Goal: Transaction & Acquisition: Purchase product/service

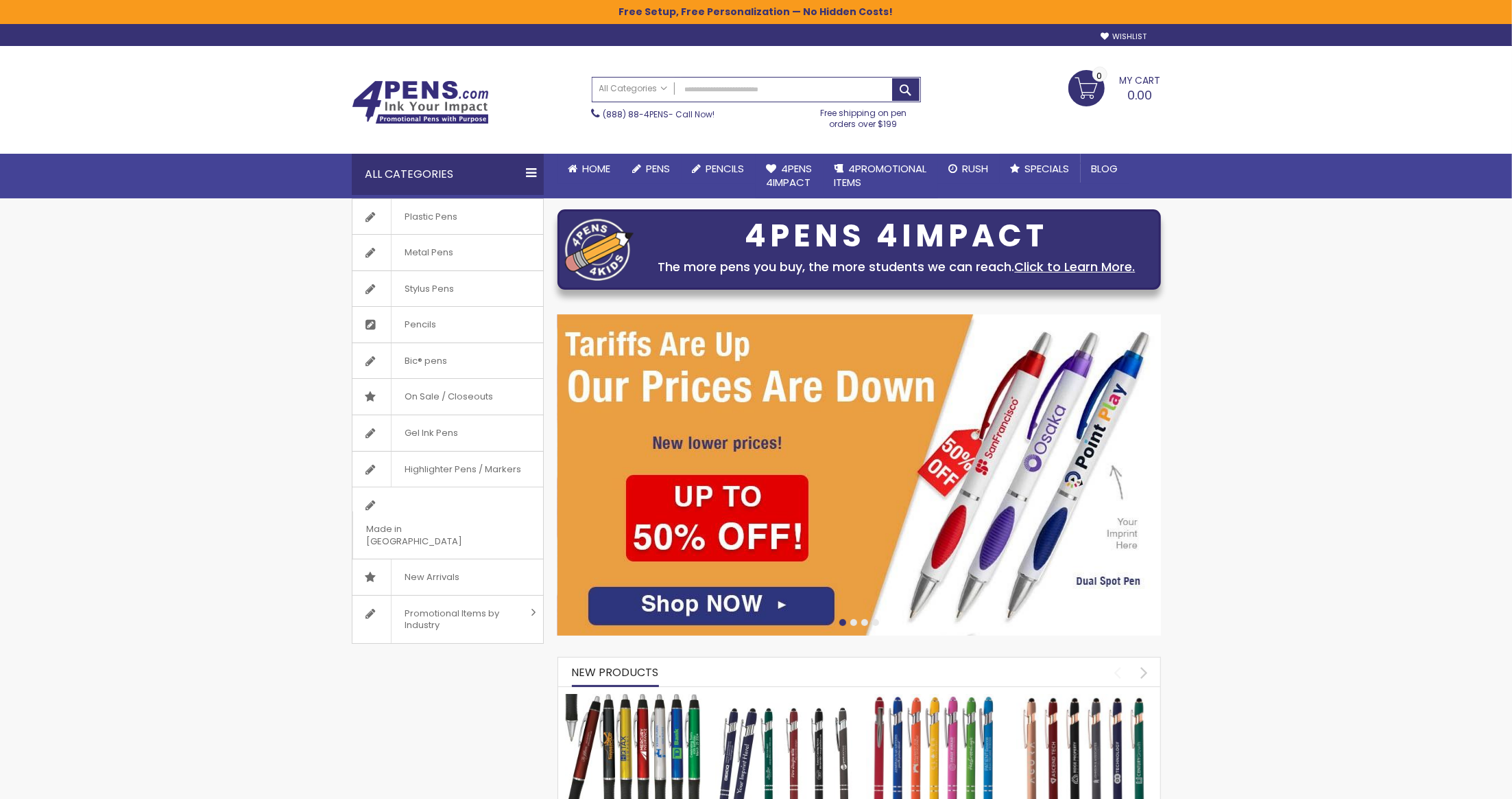
click at [711, 371] on img at bounding box center [859, 475] width 604 height 321
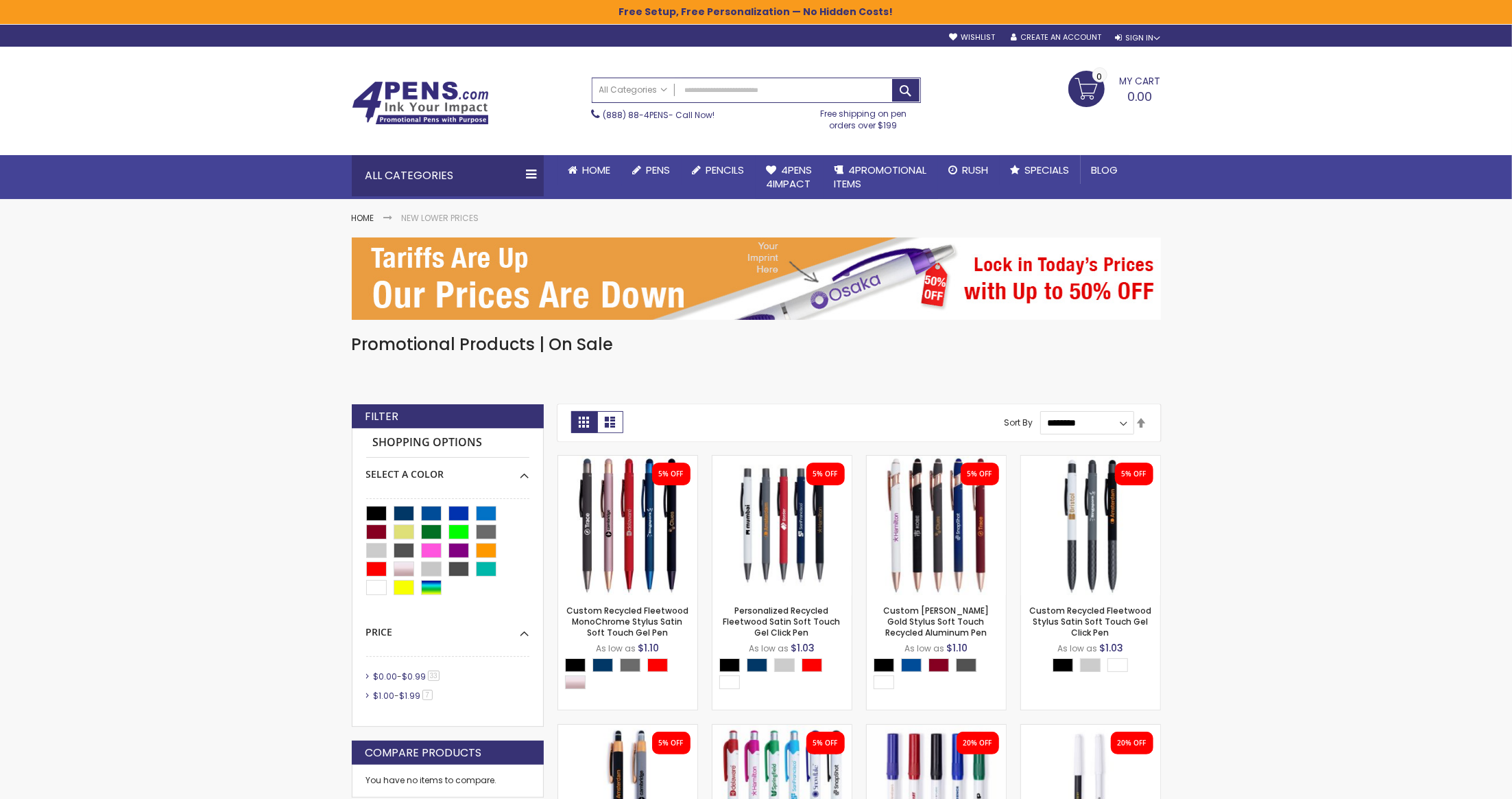
scroll to position [1148, 0]
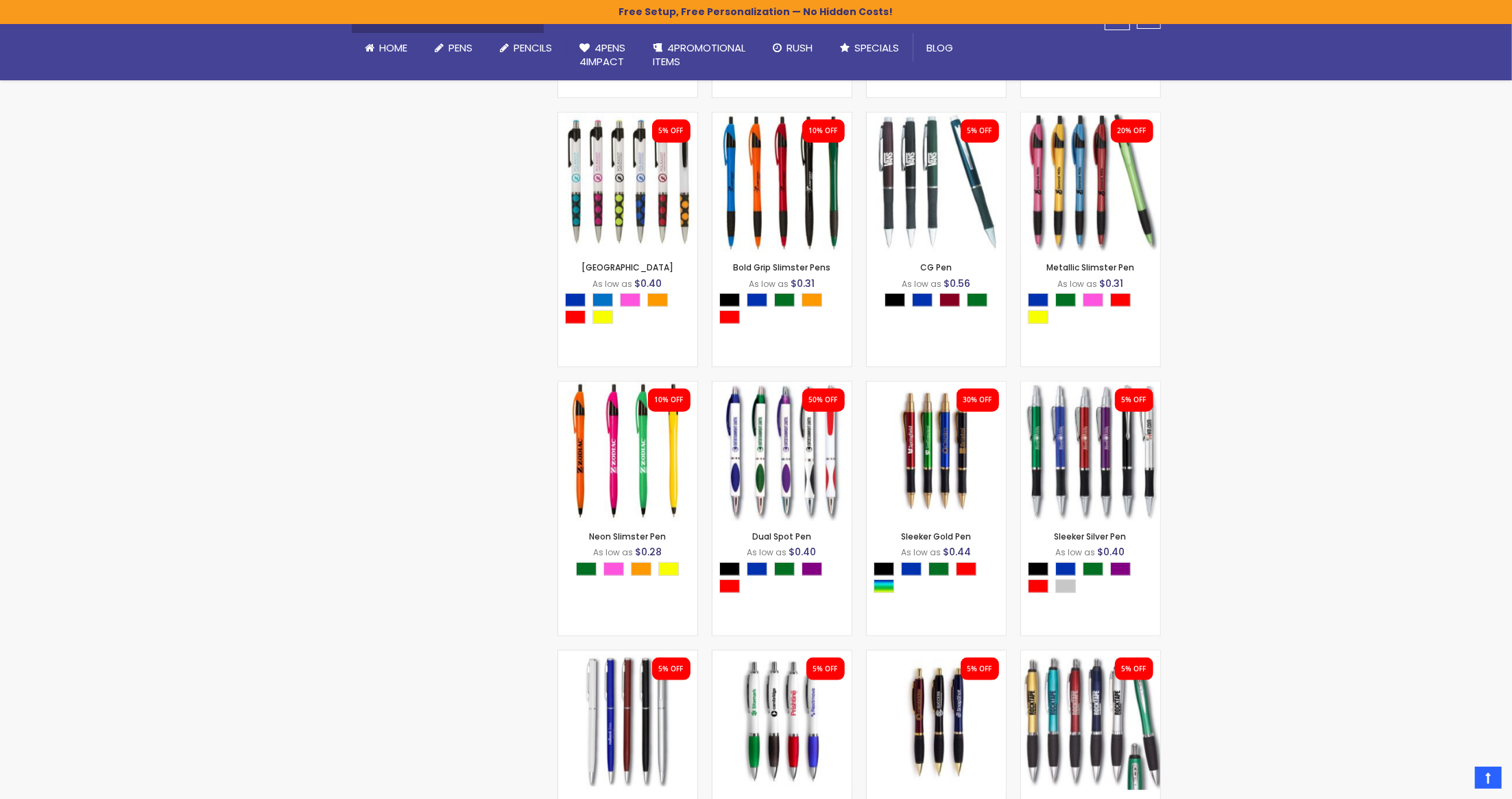
click at [1222, 520] on div "Skip to Content sample Wishlist Sign Out Sign In Sign In ******* Login Forgot Y…" at bounding box center [756, 114] width 1512 height 2524
click at [1226, 322] on div "Skip to Content sample Wishlist Sign Out Sign In Sign In ******* Login Forgot Y…" at bounding box center [756, 114] width 1512 height 2524
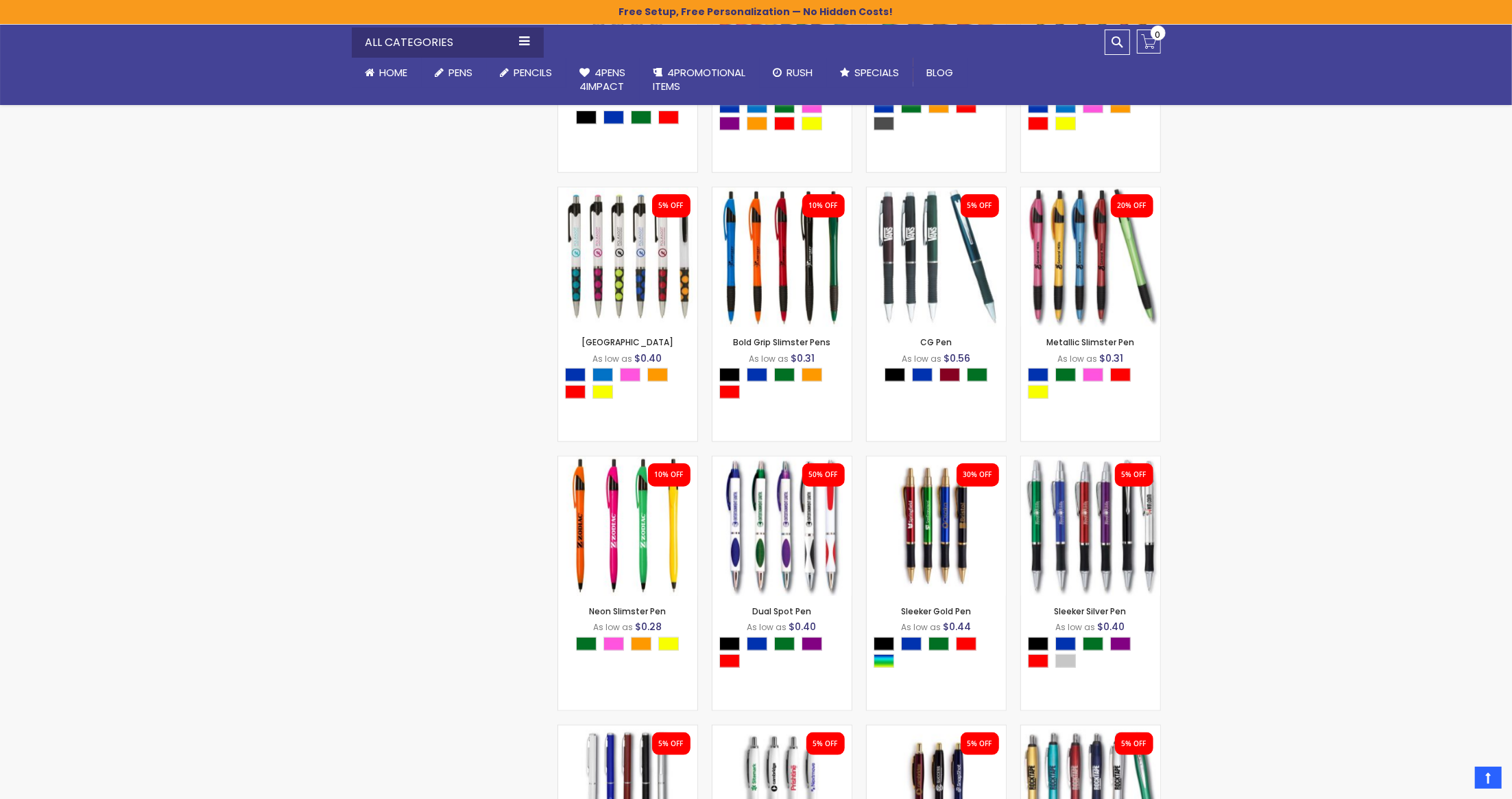
scroll to position [1072, 0]
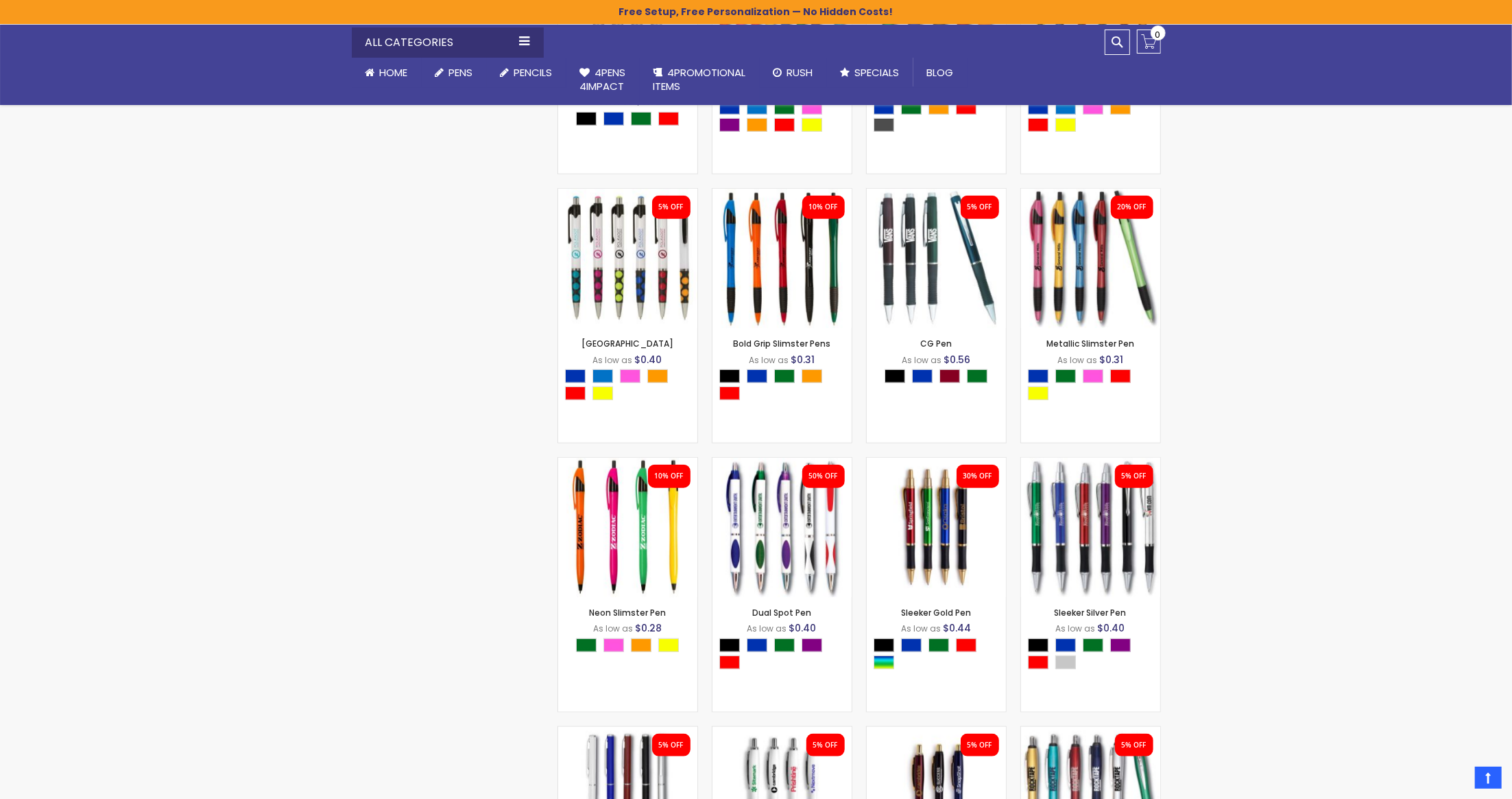
click at [1225, 323] on div "Skip to Content sample Wishlist Sign Out Sign In Sign In ******* Login Forgot Y…" at bounding box center [756, 714] width 1512 height 3573
click at [462, 389] on div "Checkout as a new customer Creating an account has many benefits: See order and…" at bounding box center [756, 717] width 823 height 2773
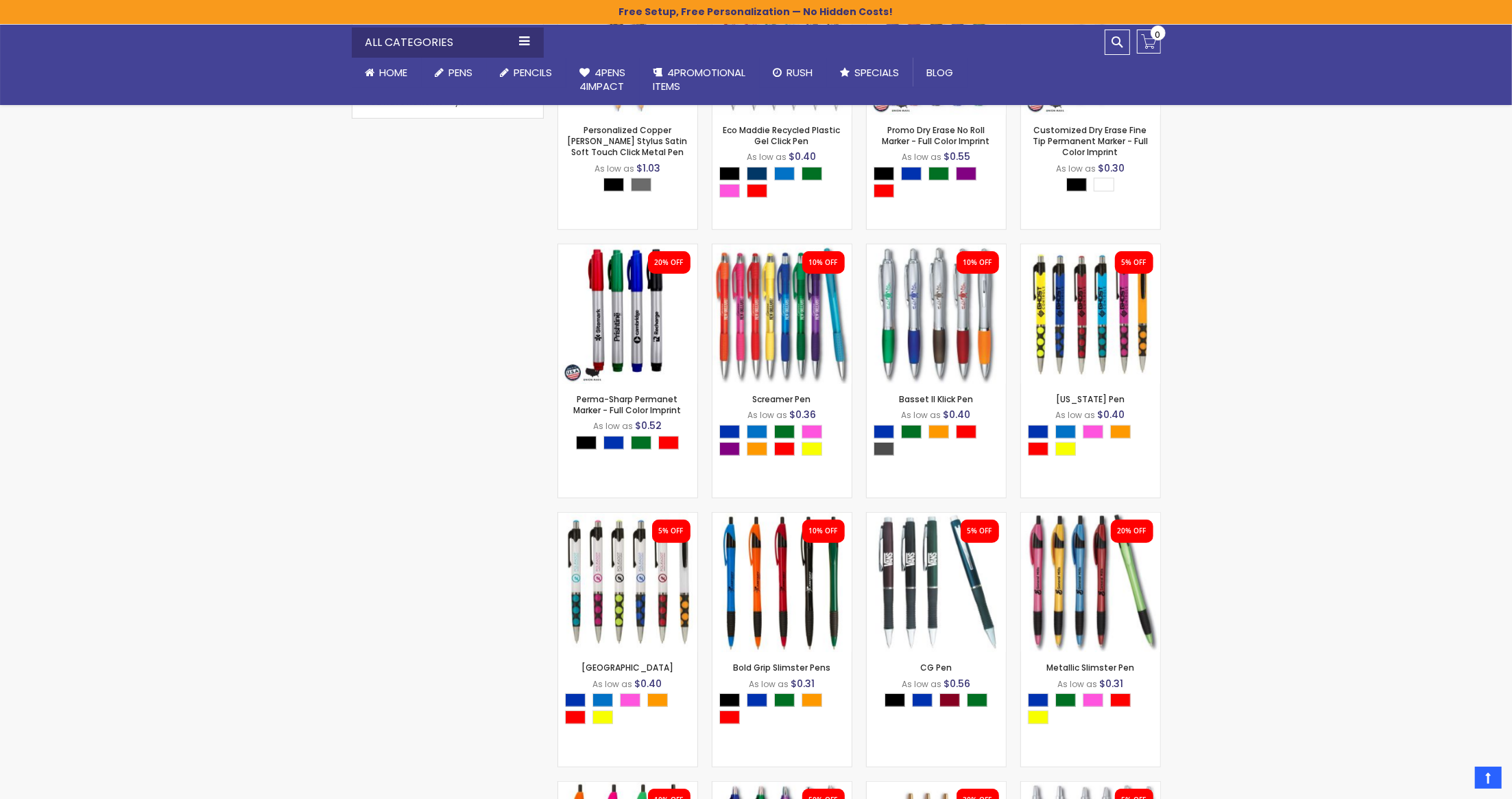
scroll to position [1553, 0]
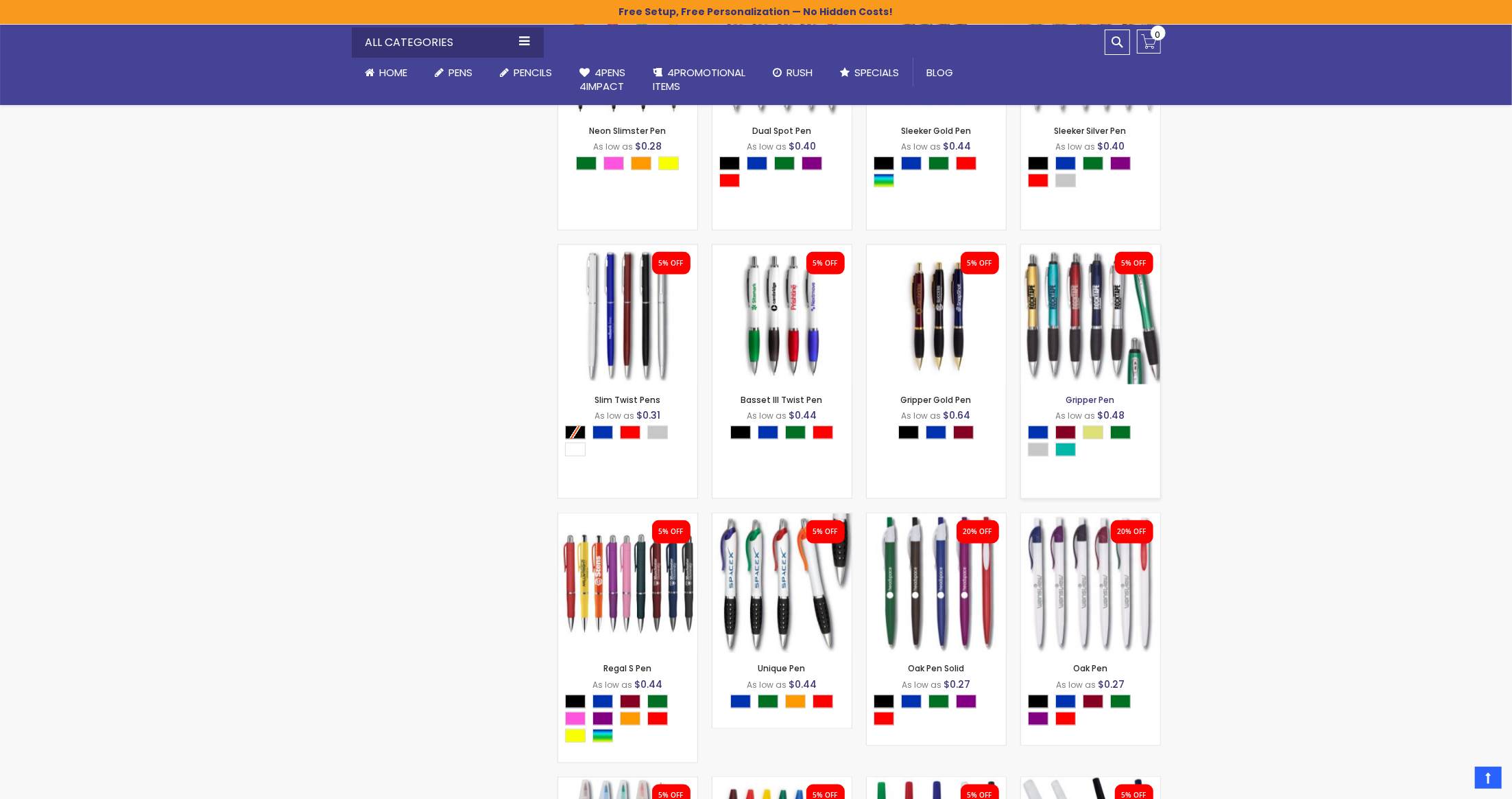
click at [1095, 400] on link "Gripper Pen" at bounding box center [1091, 399] width 49 height 12
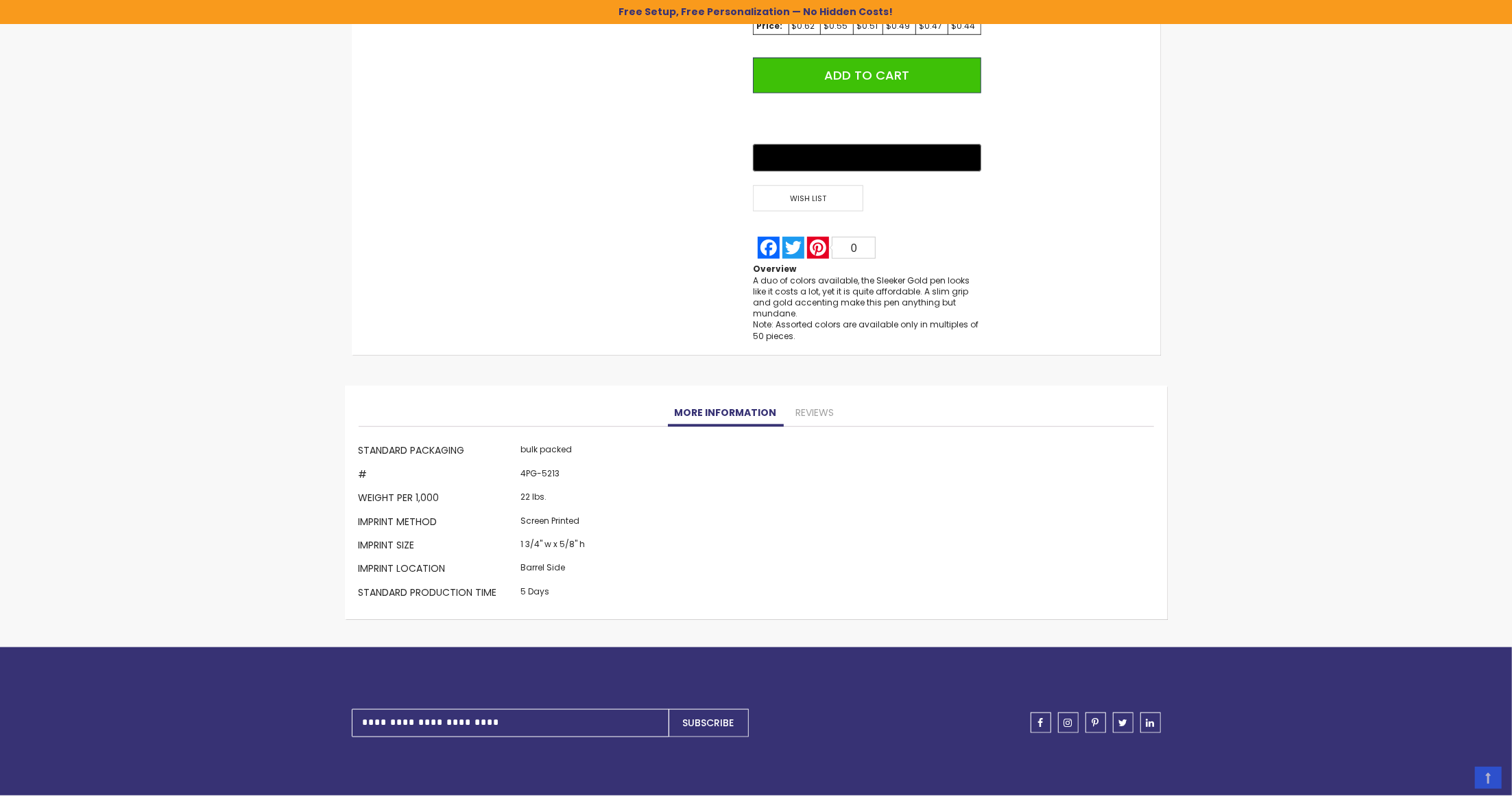
scroll to position [1056, 0]
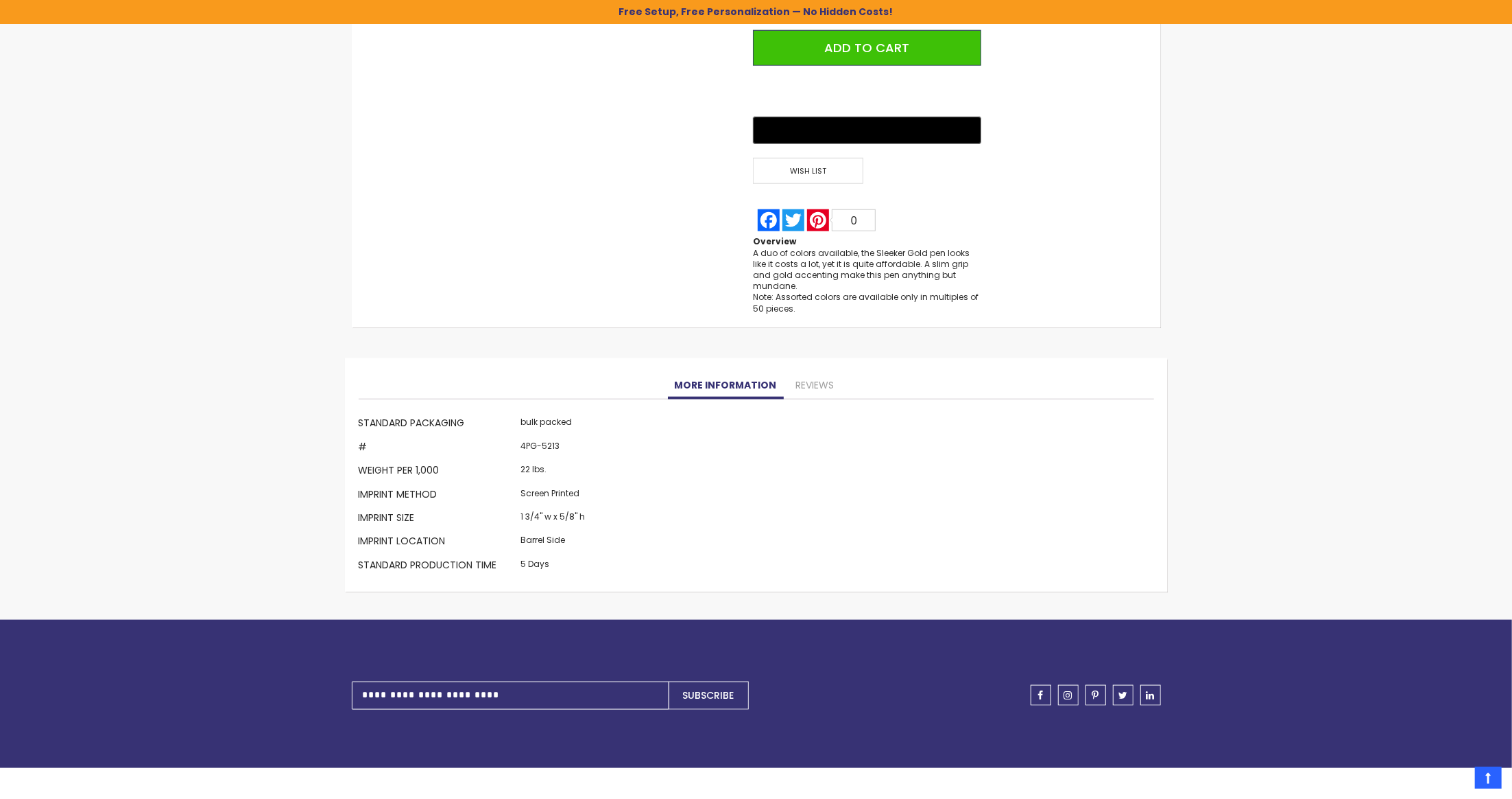
click at [551, 436] on td "4PG-5213" at bounding box center [554, 448] width 71 height 23
copy td "5213"
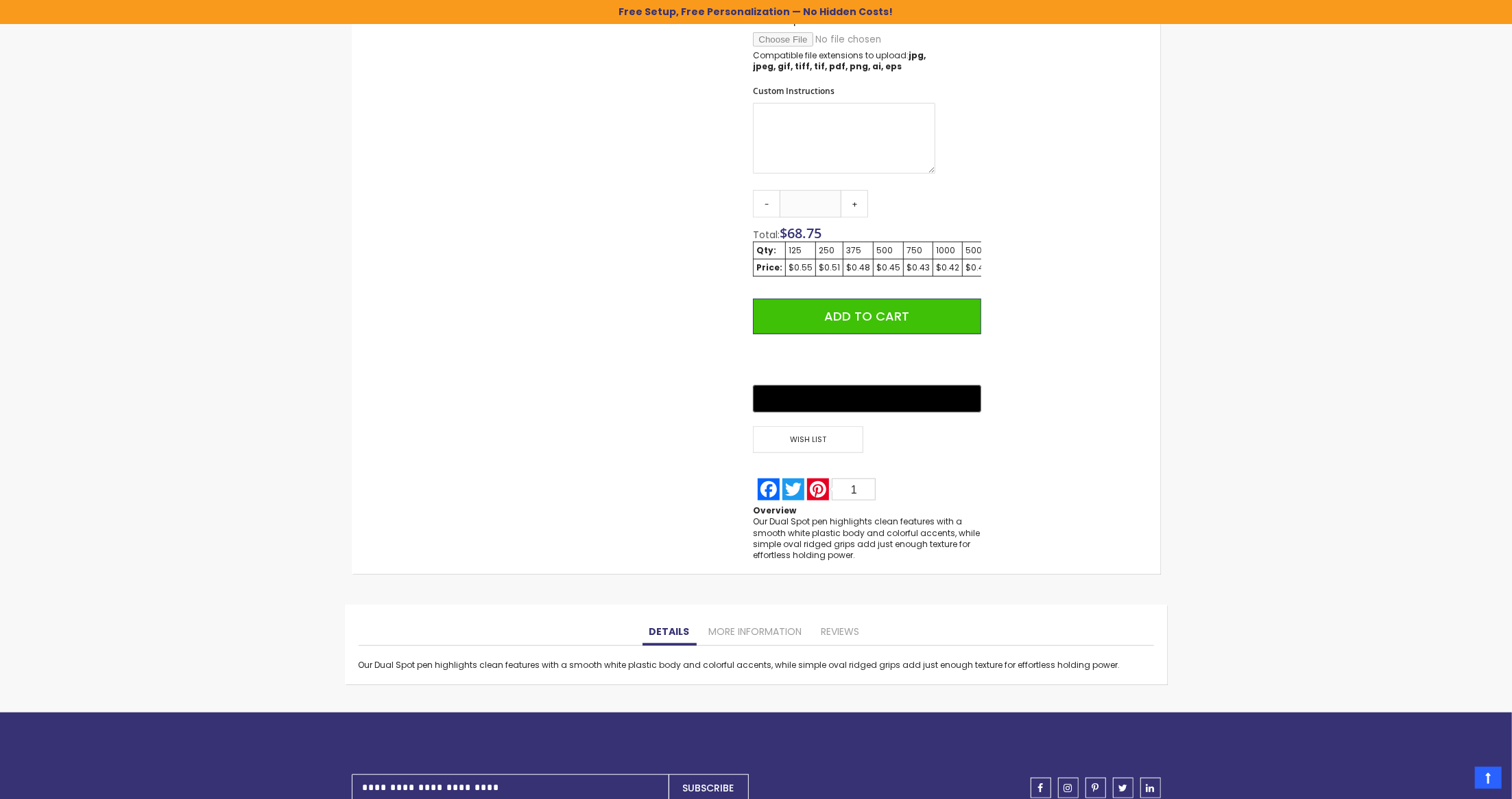
scroll to position [822, 0]
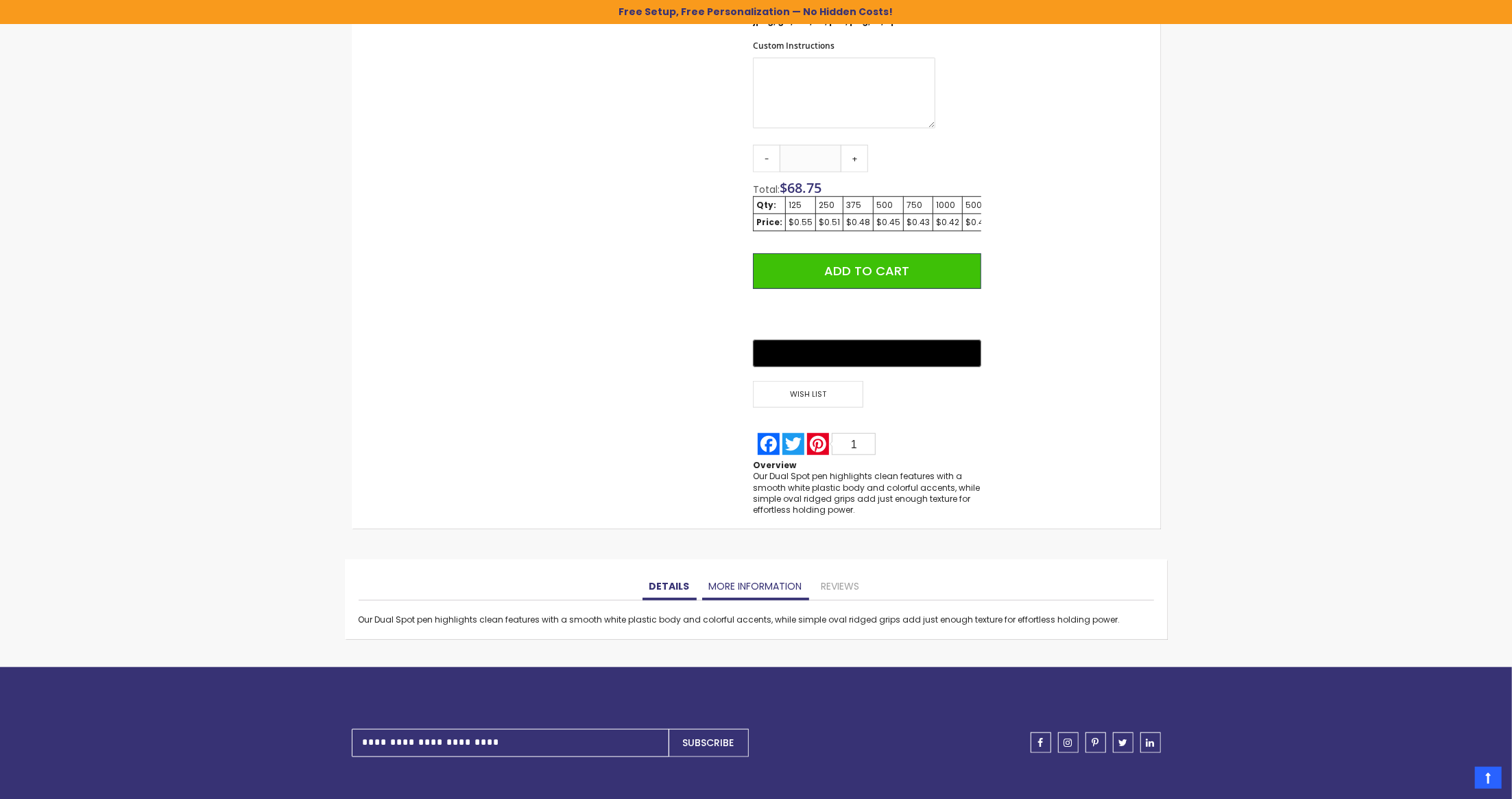
click at [746, 583] on link "More Information" at bounding box center [756, 586] width 107 height 28
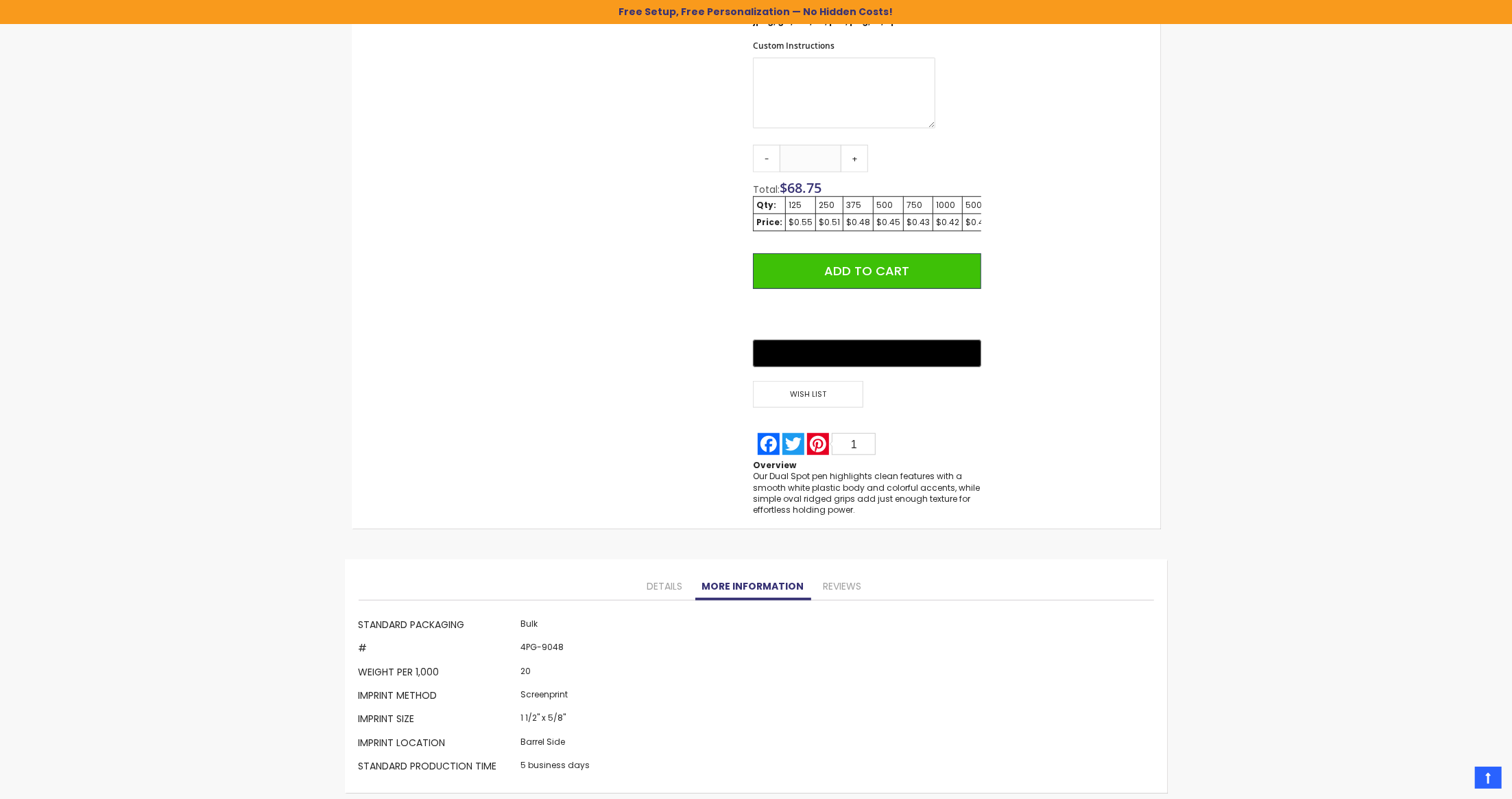
click at [746, 583] on link "More Information" at bounding box center [753, 586] width 116 height 28
click at [543, 644] on td "4PG-9048" at bounding box center [556, 649] width 76 height 23
copy td "9048"
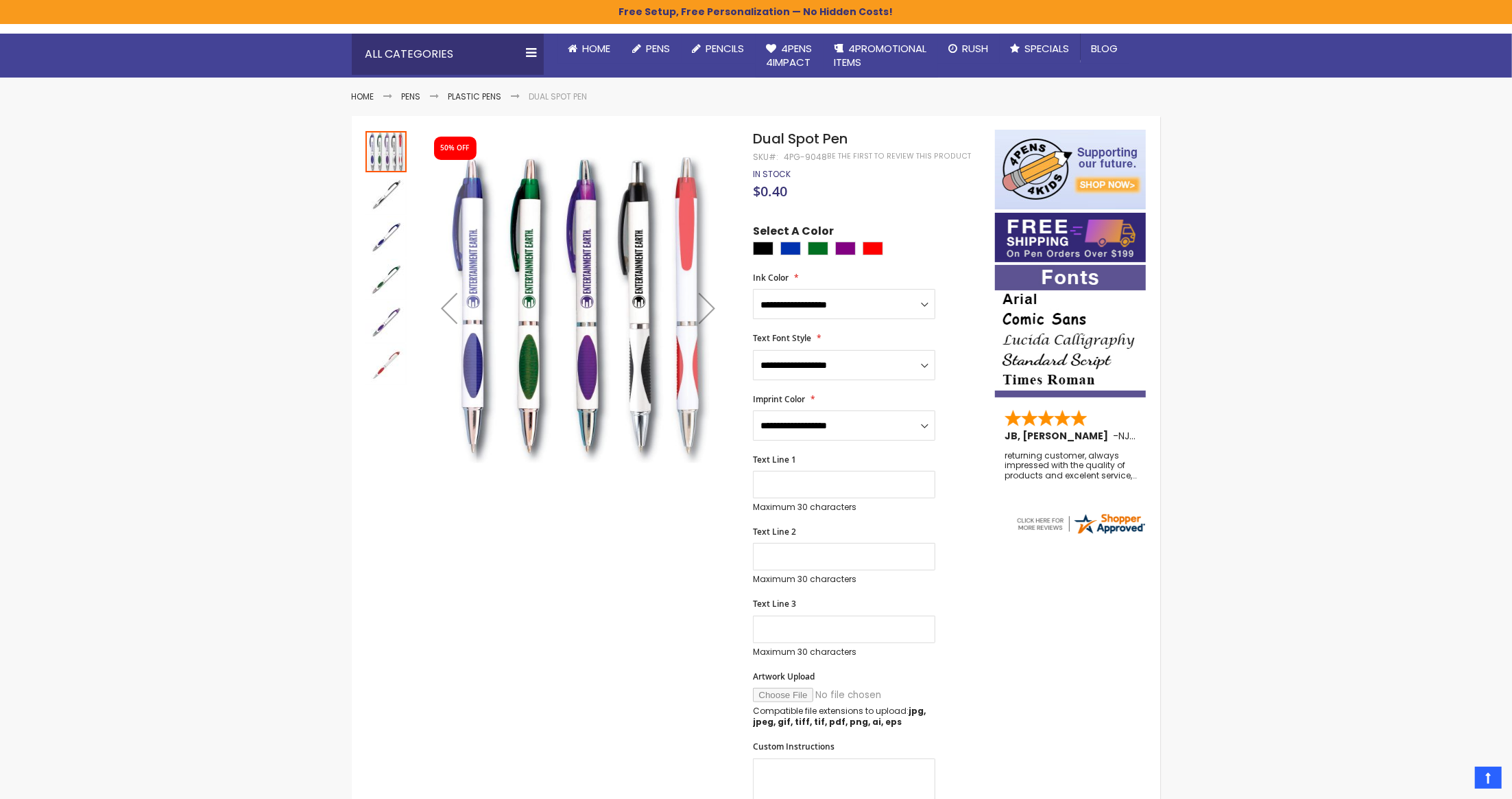
scroll to position [0, 0]
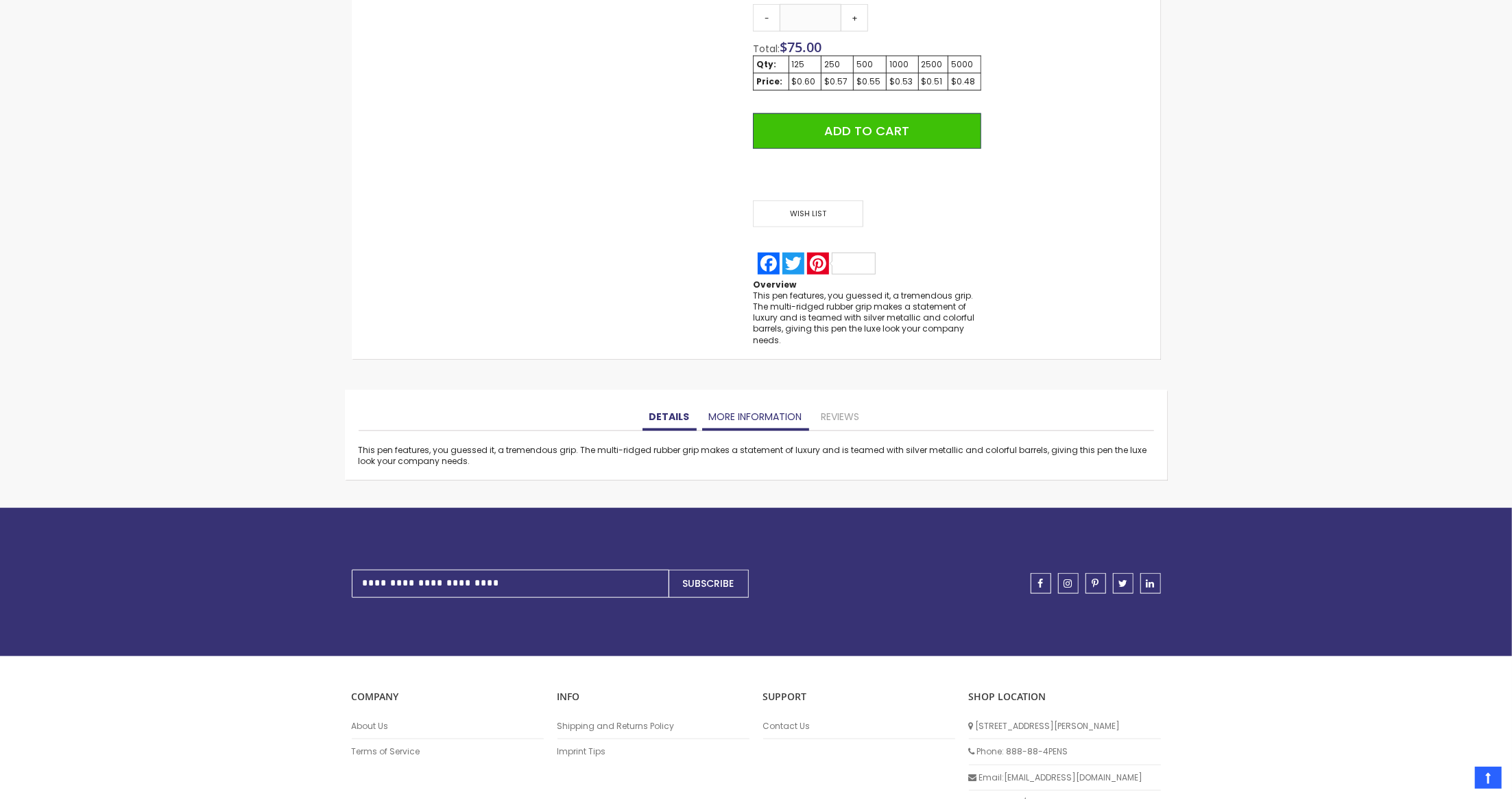
scroll to position [986, 0]
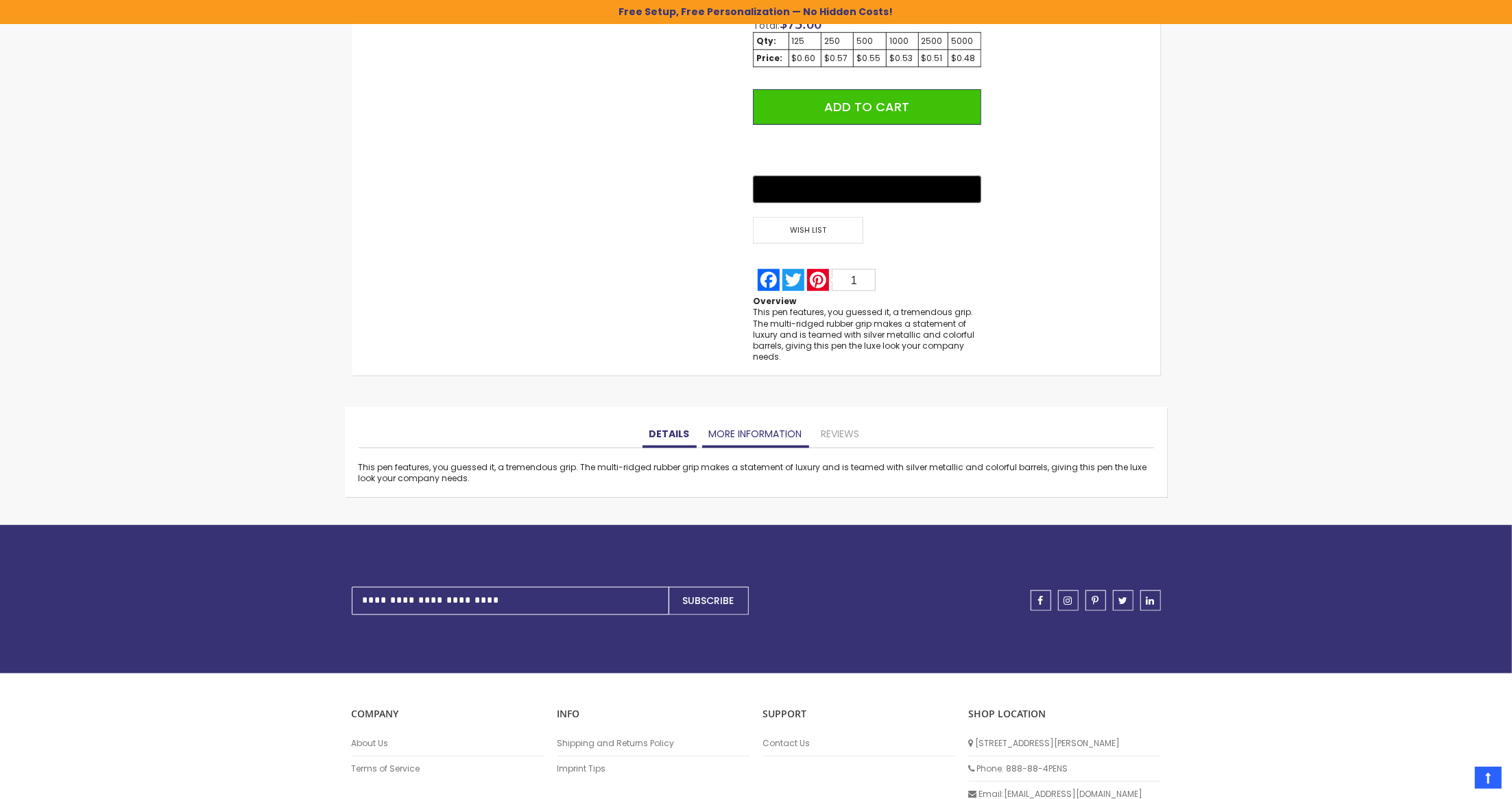
click at [757, 430] on link "More Information" at bounding box center [756, 434] width 107 height 28
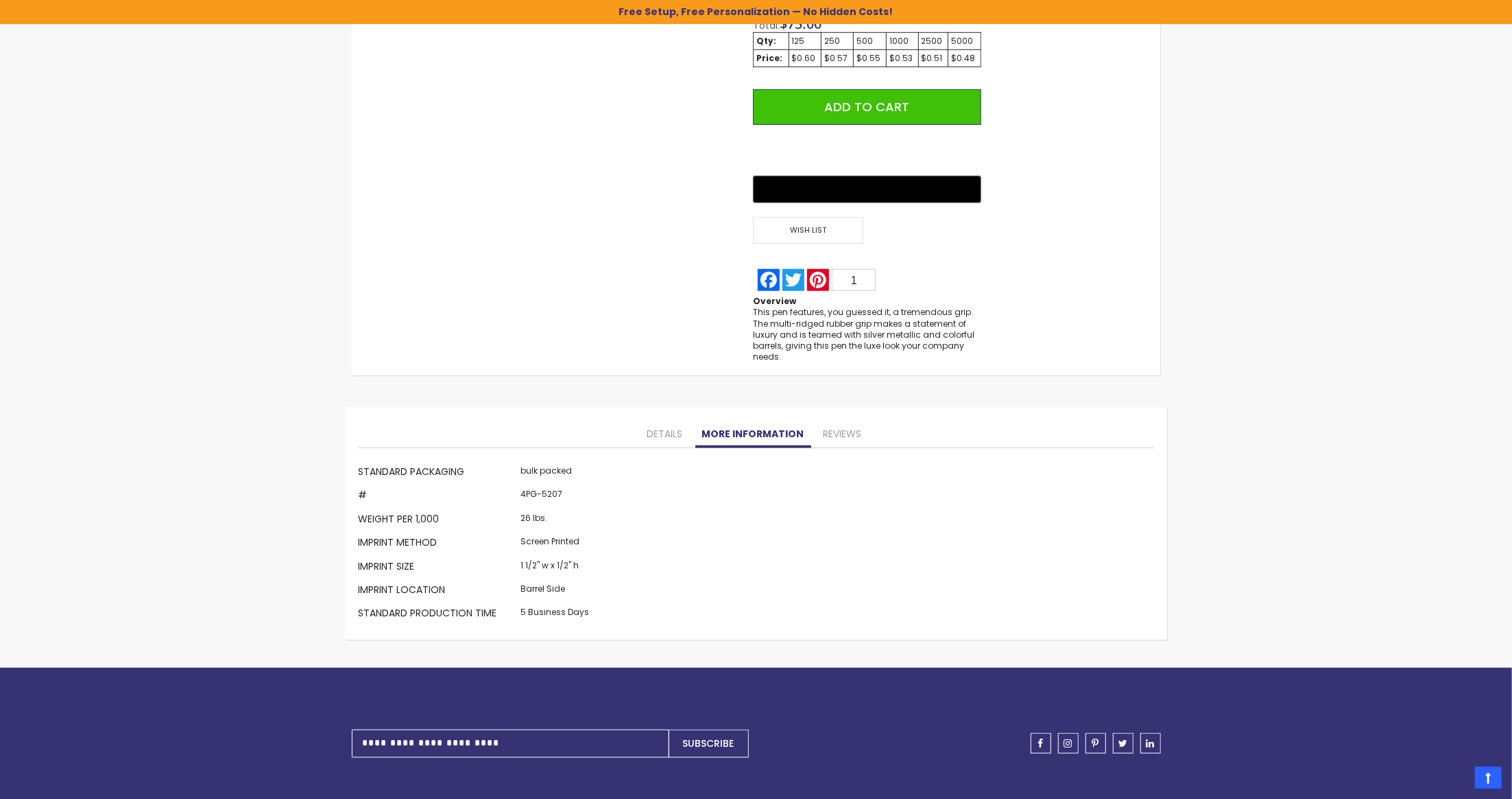
click at [544, 494] on td "4PG-5207" at bounding box center [556, 497] width 76 height 23
copy td "5207"
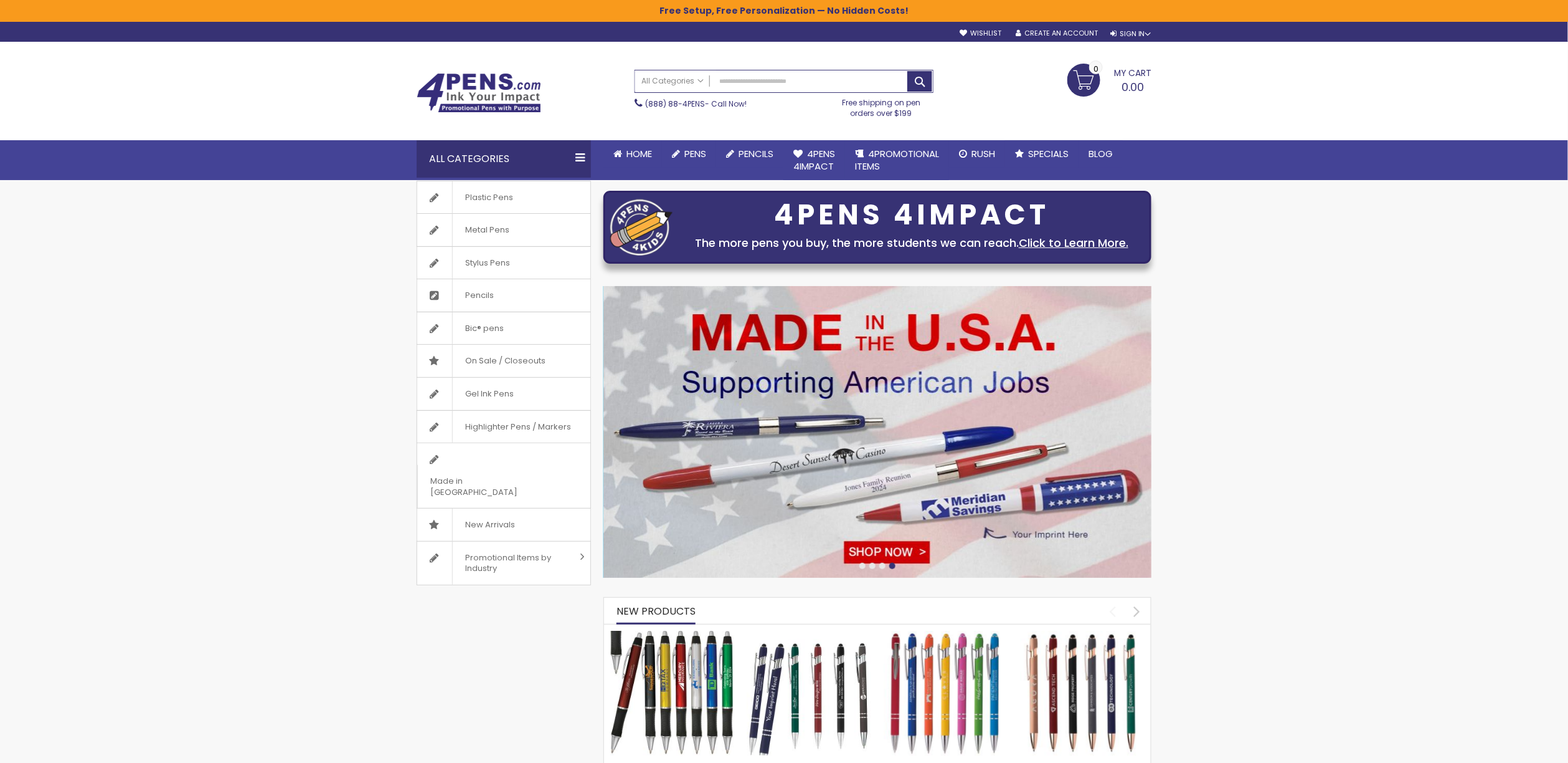
click at [807, 665] on img at bounding box center [809, 692] width 124 height 124
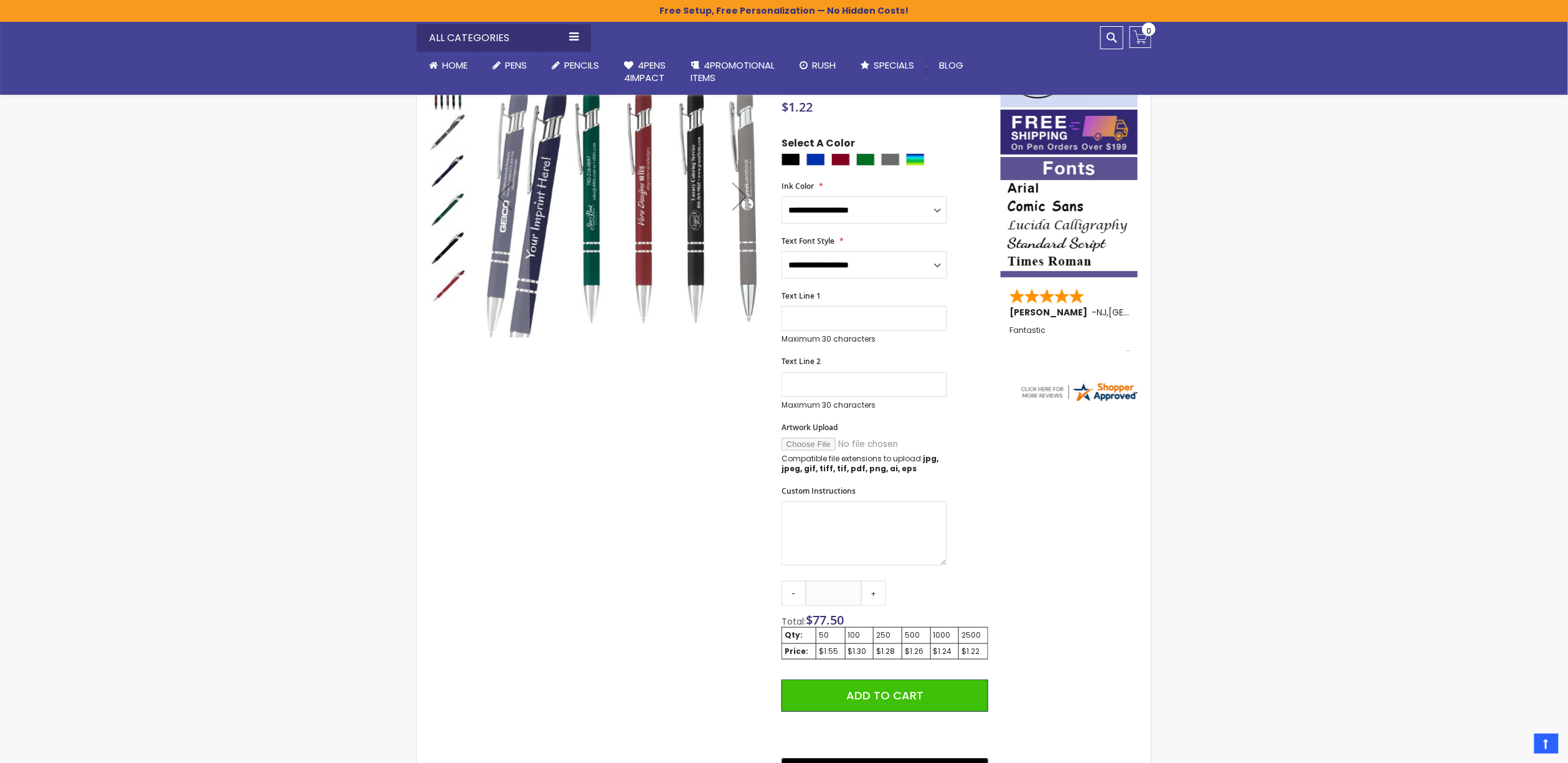
scroll to position [194, 0]
click at [837, 592] on input "**" at bounding box center [834, 591] width 56 height 25
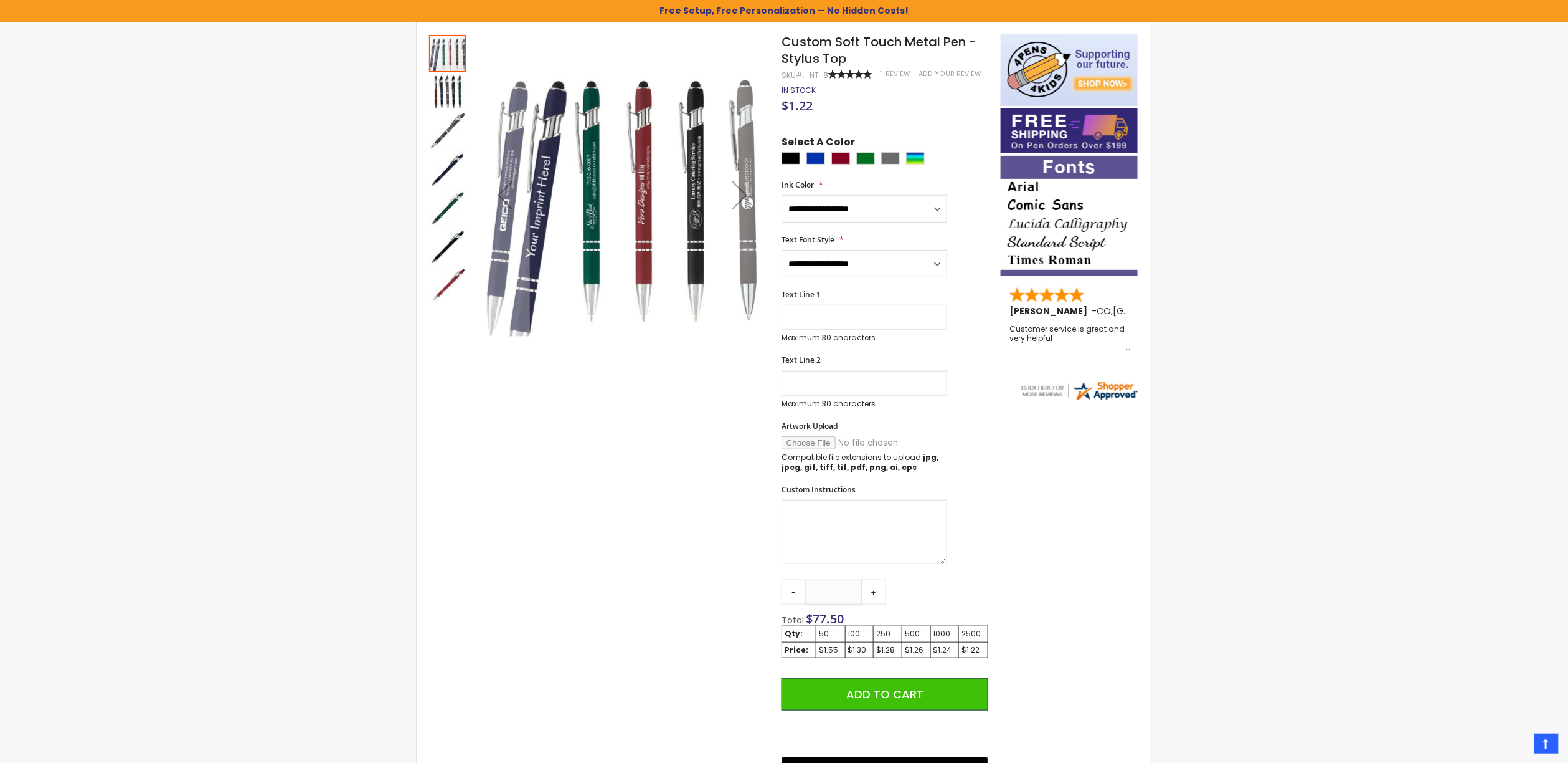
scroll to position [0, 0]
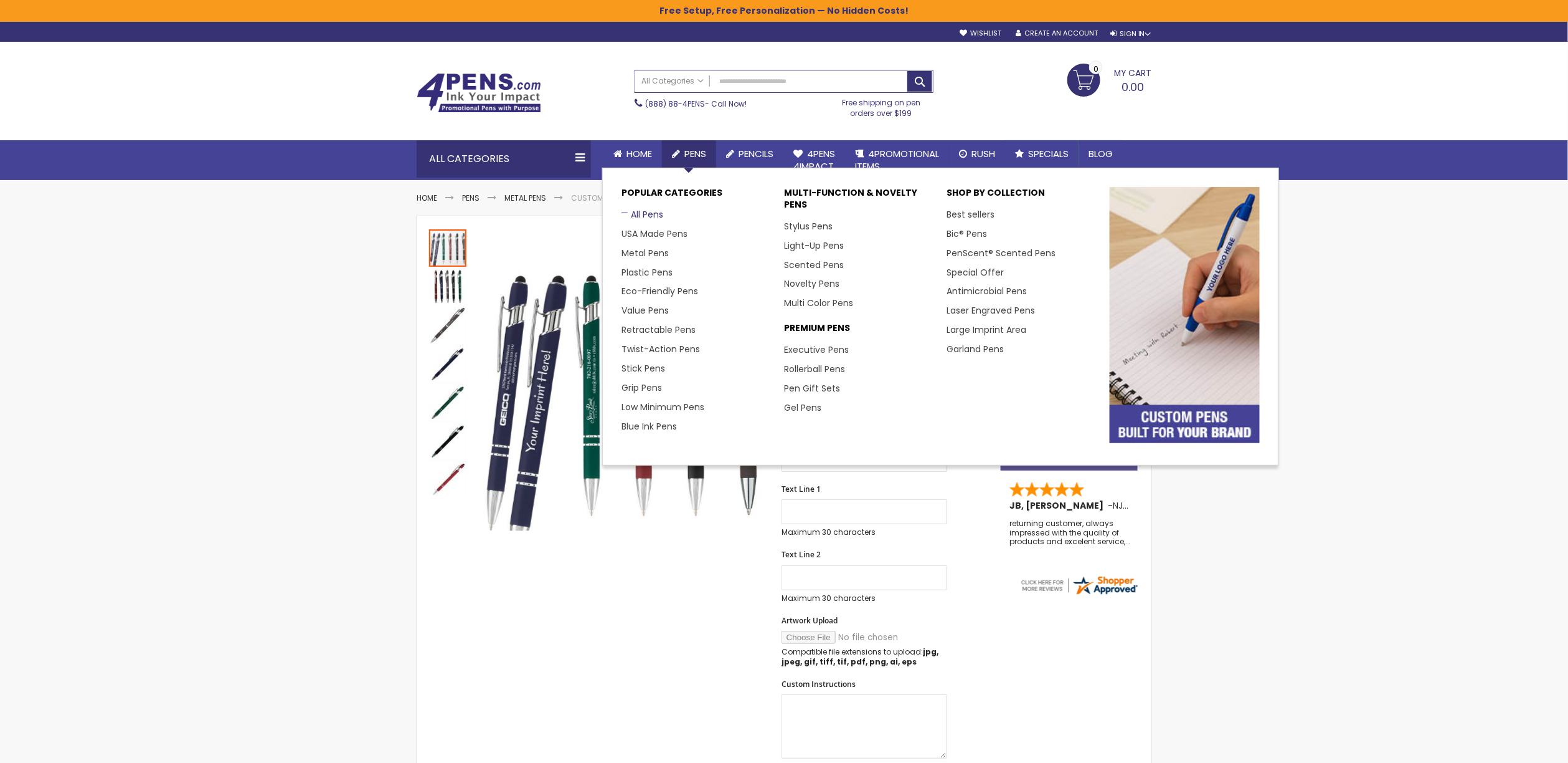
click at [641, 215] on link "All Pens" at bounding box center [643, 214] width 42 height 12
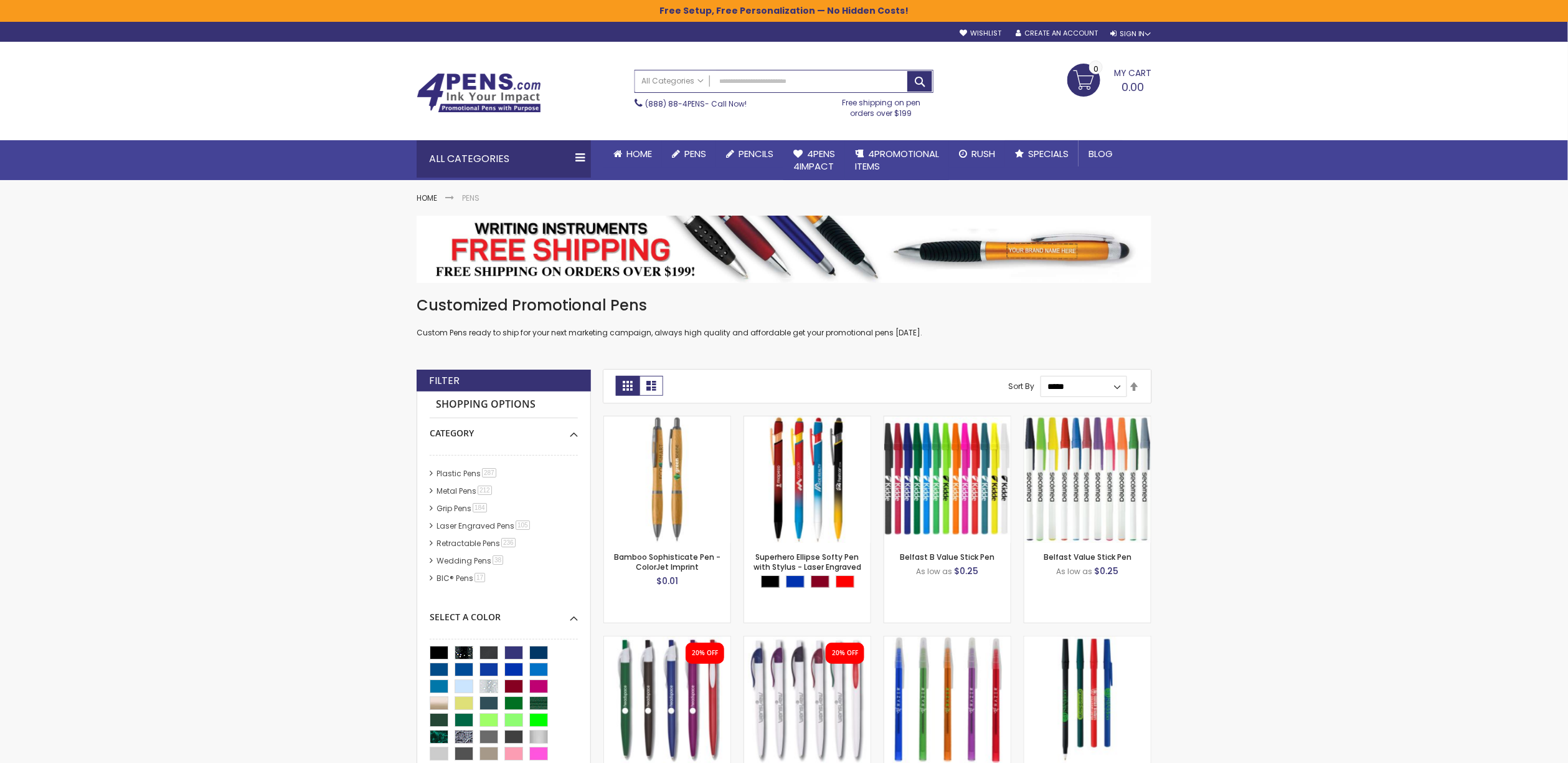
click at [481, 88] on img at bounding box center [479, 92] width 125 height 40
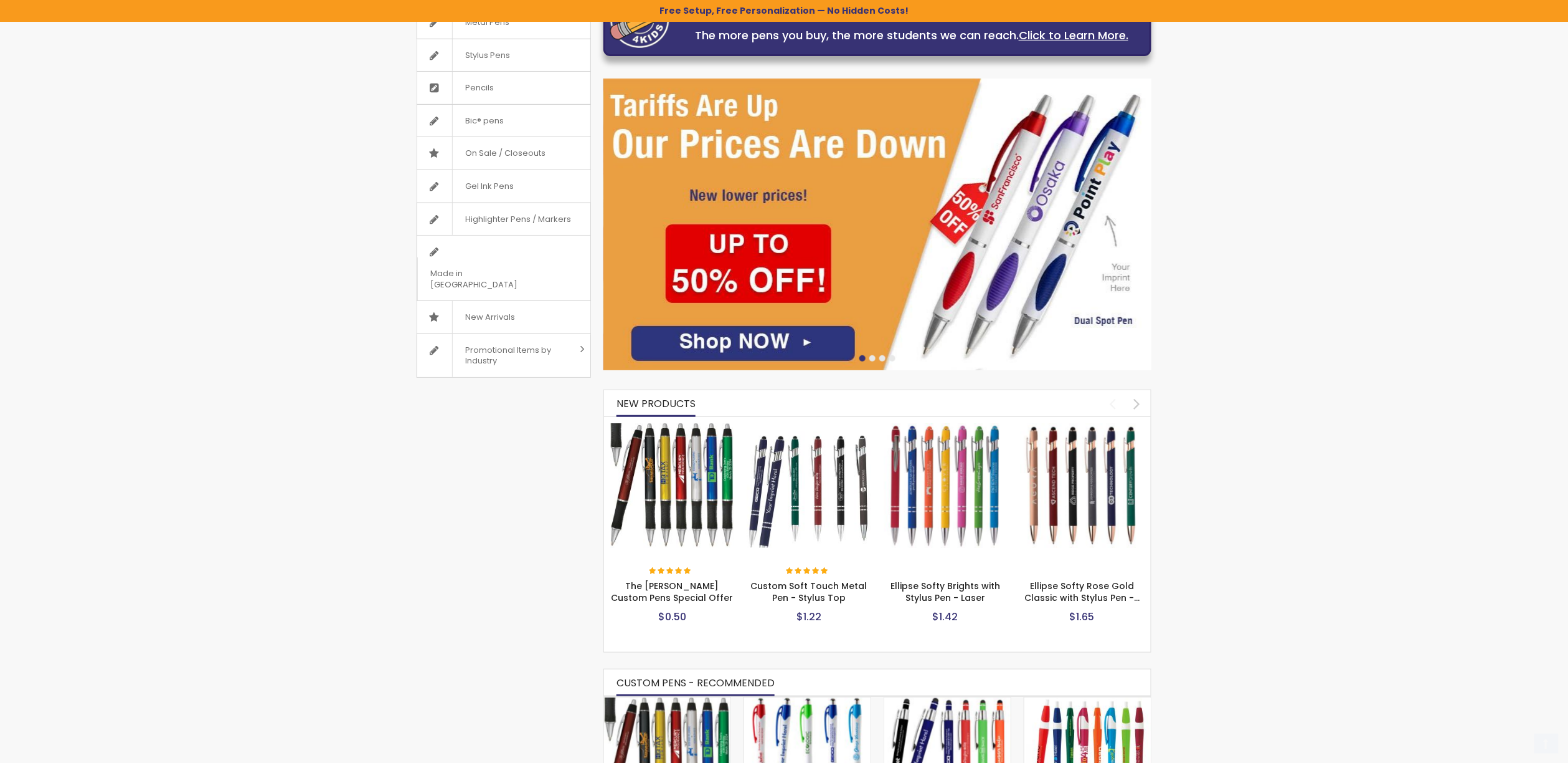
scroll to position [235, 0]
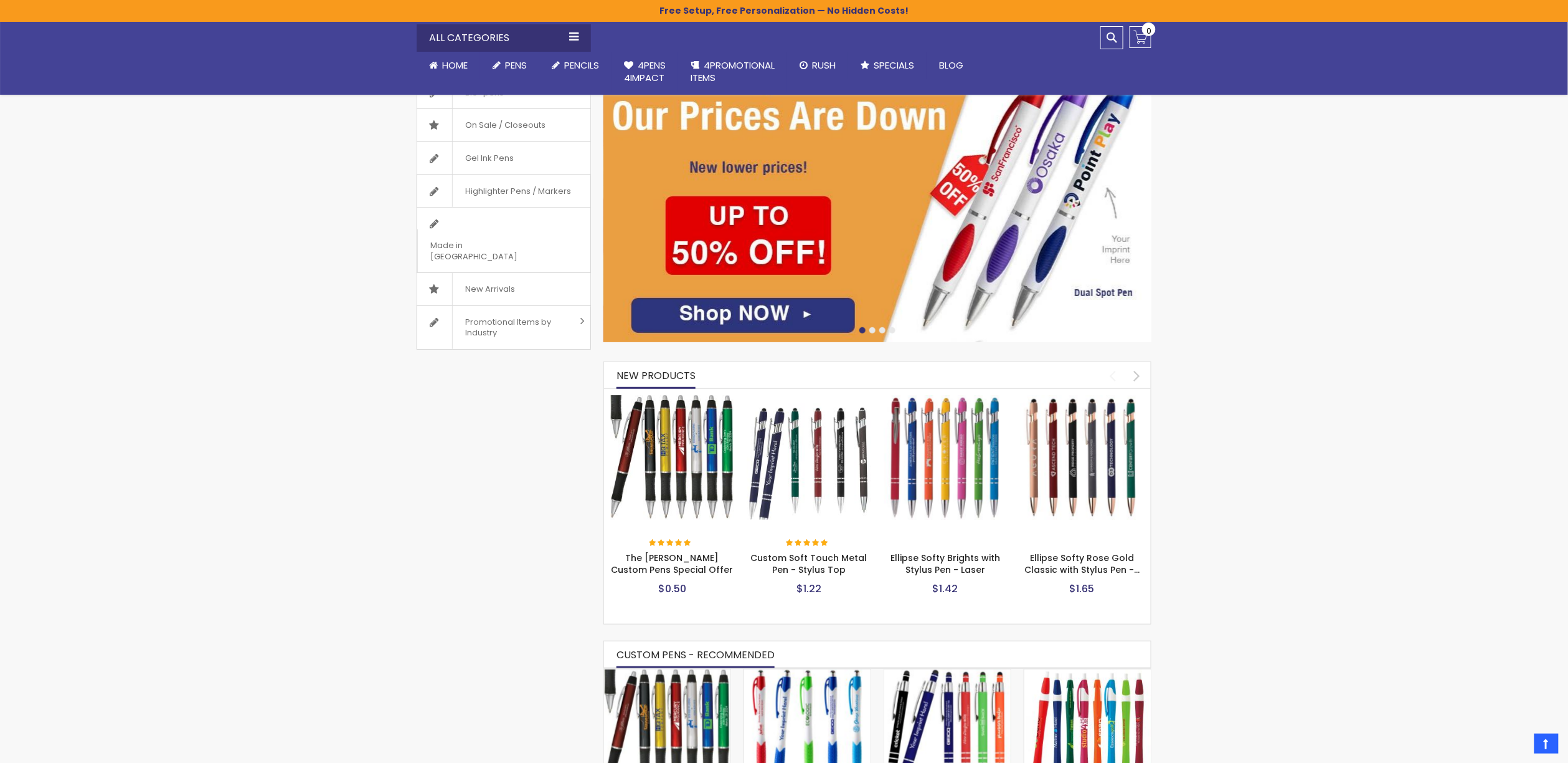
click at [904, 238] on img at bounding box center [877, 196] width 548 height 291
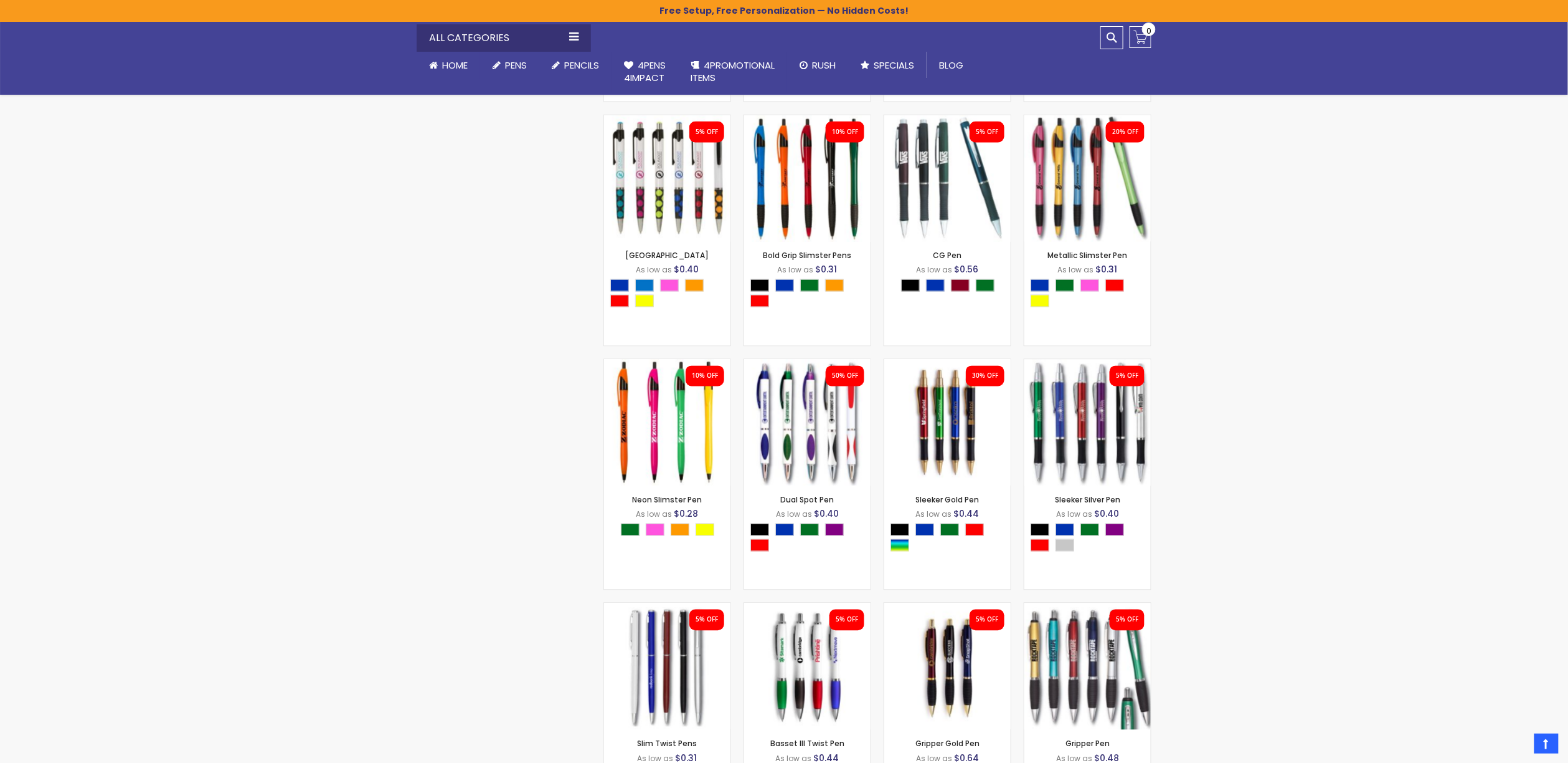
scroll to position [1045, 0]
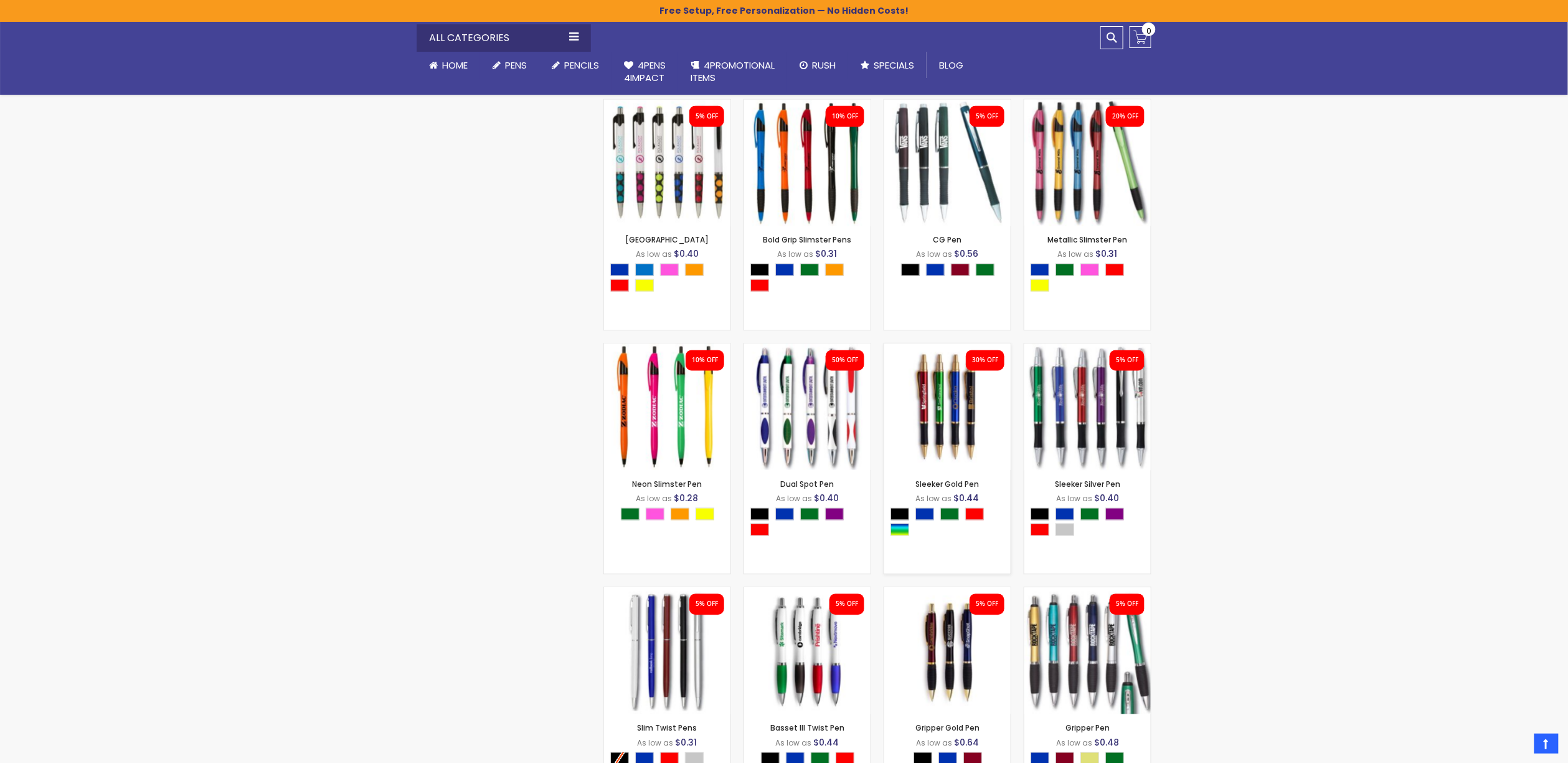
click at [962, 408] on img at bounding box center [948, 407] width 126 height 126
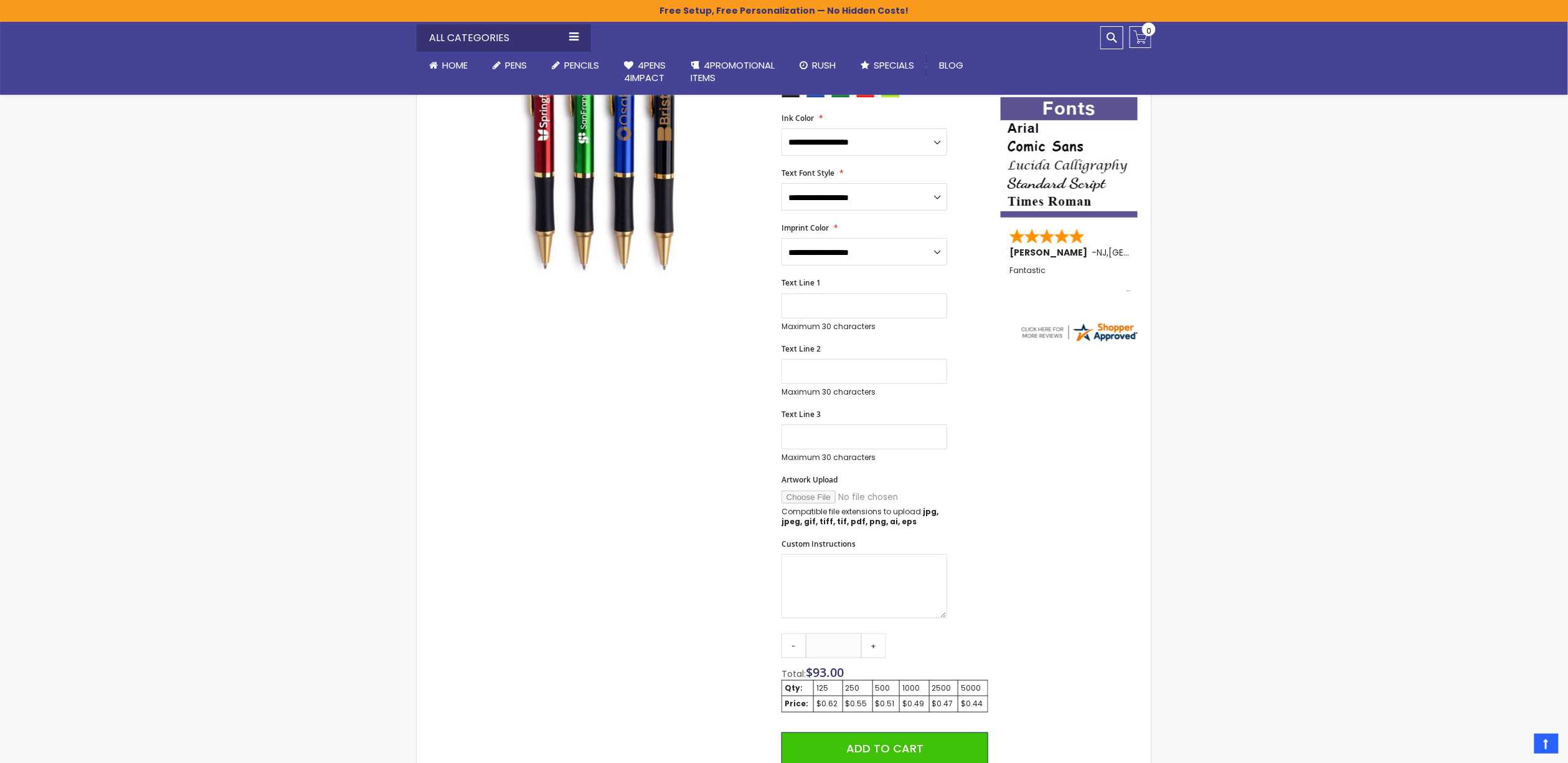
scroll to position [261, 0]
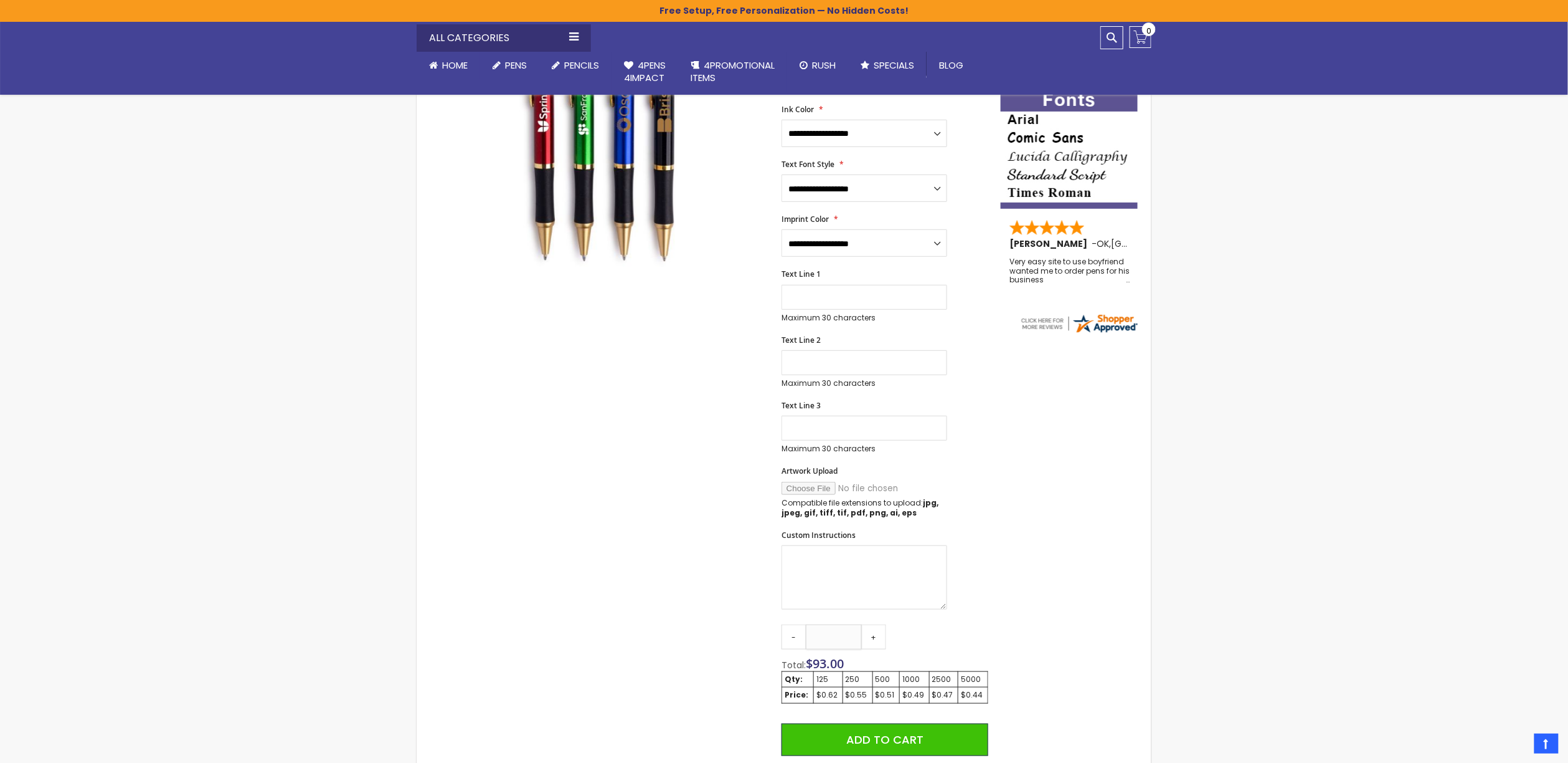
click at [834, 625] on input "***" at bounding box center [834, 637] width 56 height 25
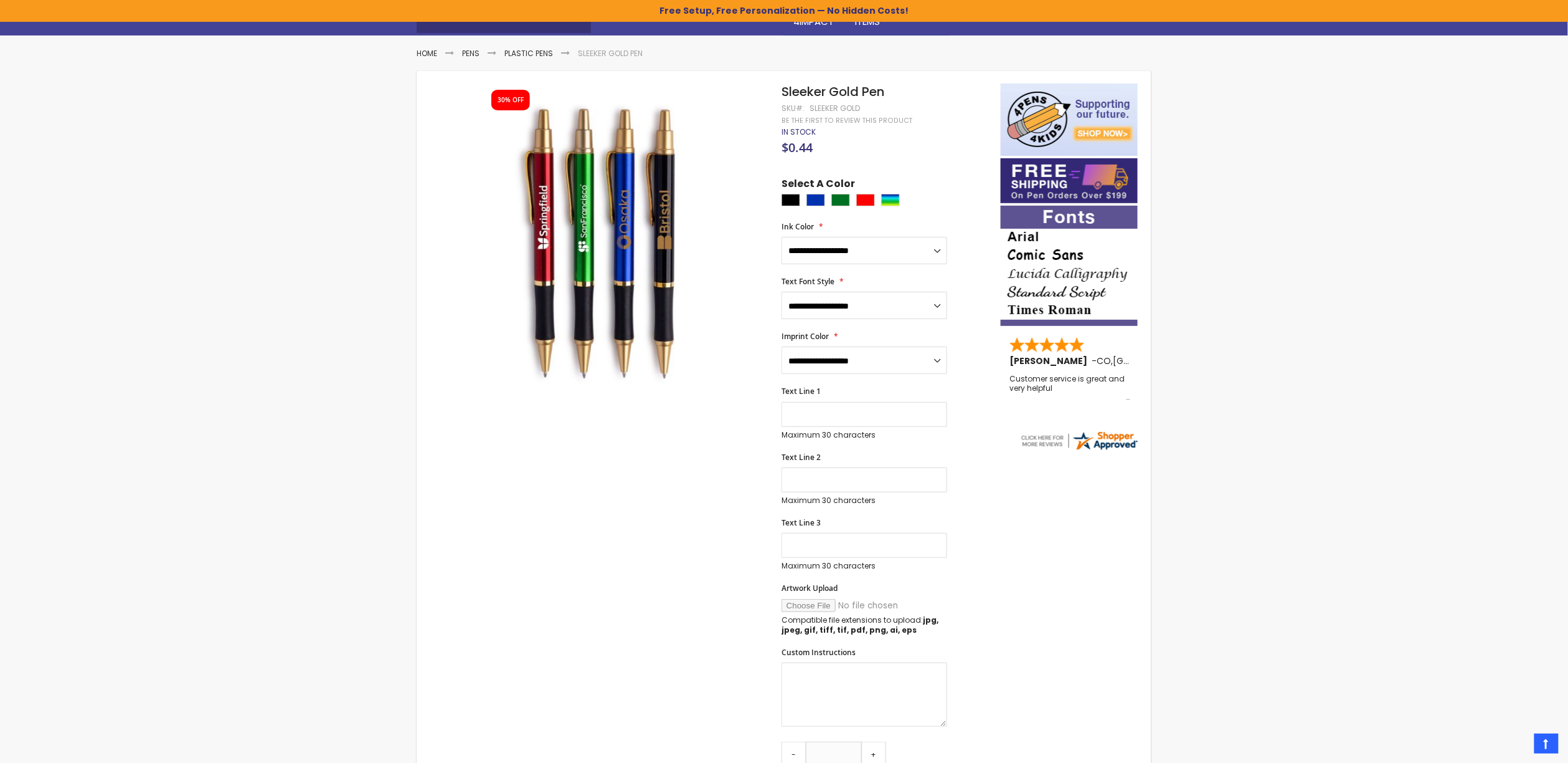
scroll to position [0, 0]
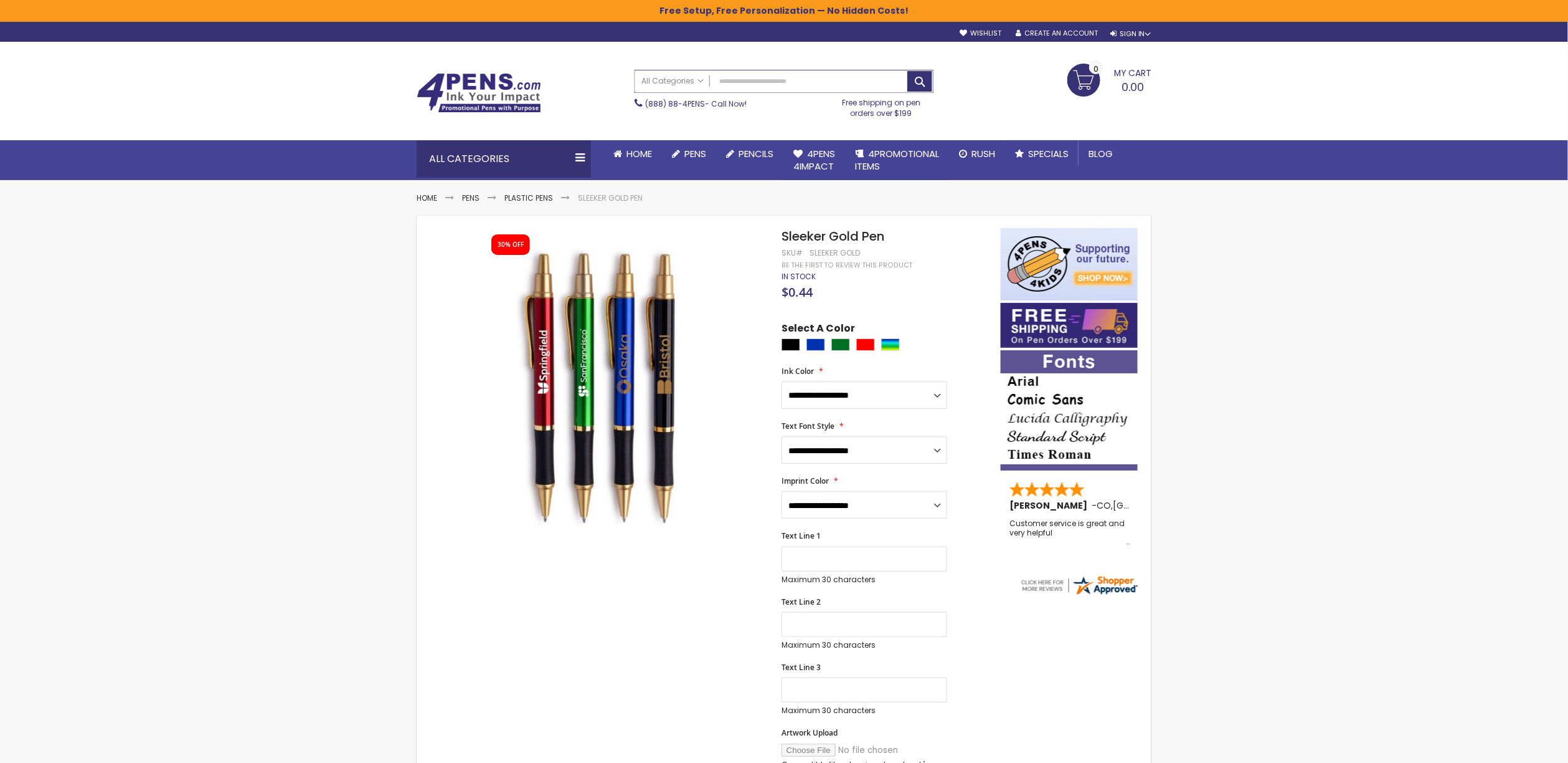
click at [809, 82] on input "Search" at bounding box center [784, 81] width 298 height 22
type input "********"
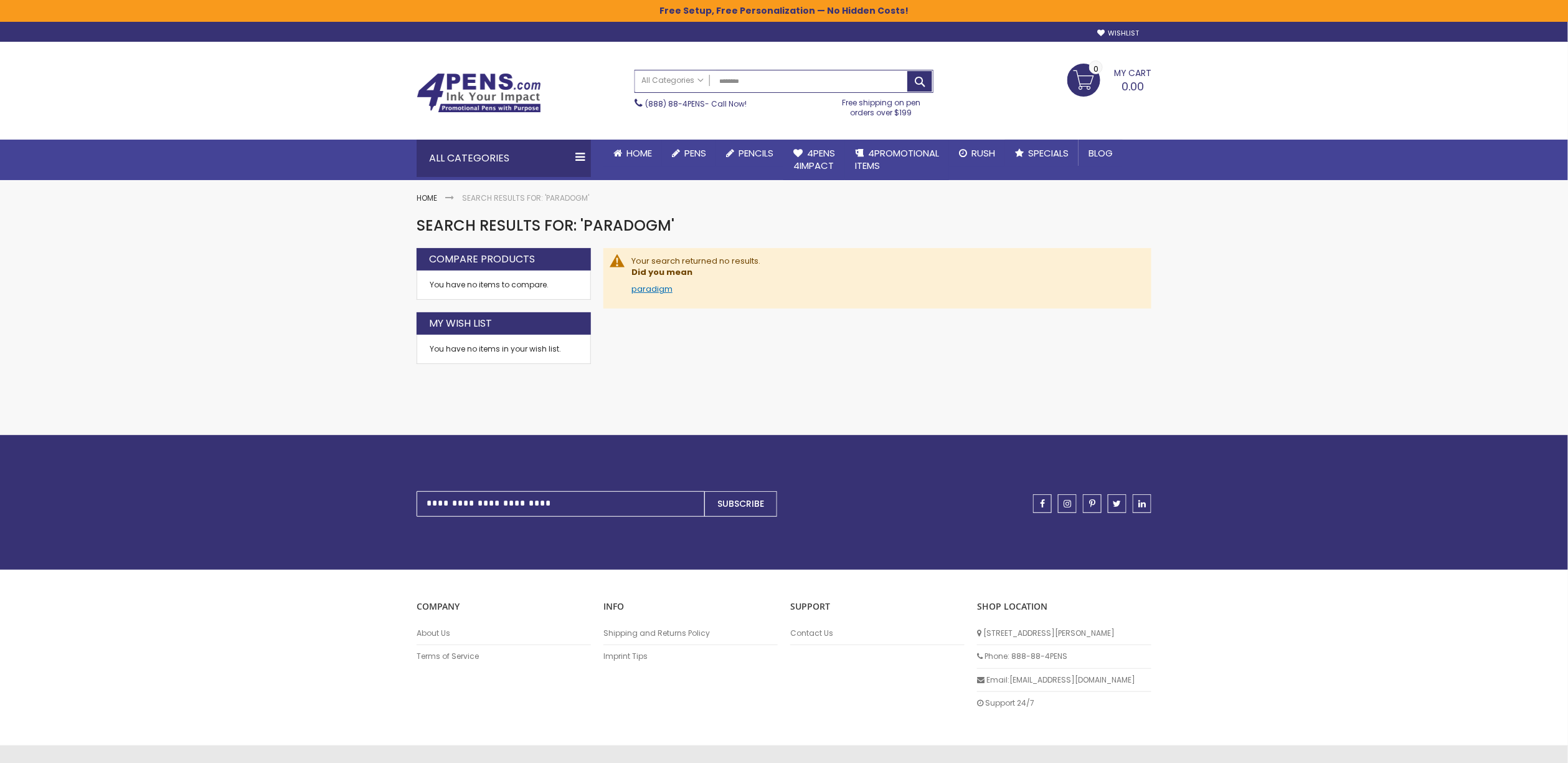
click at [657, 291] on link "paradigm" at bounding box center [652, 289] width 41 height 12
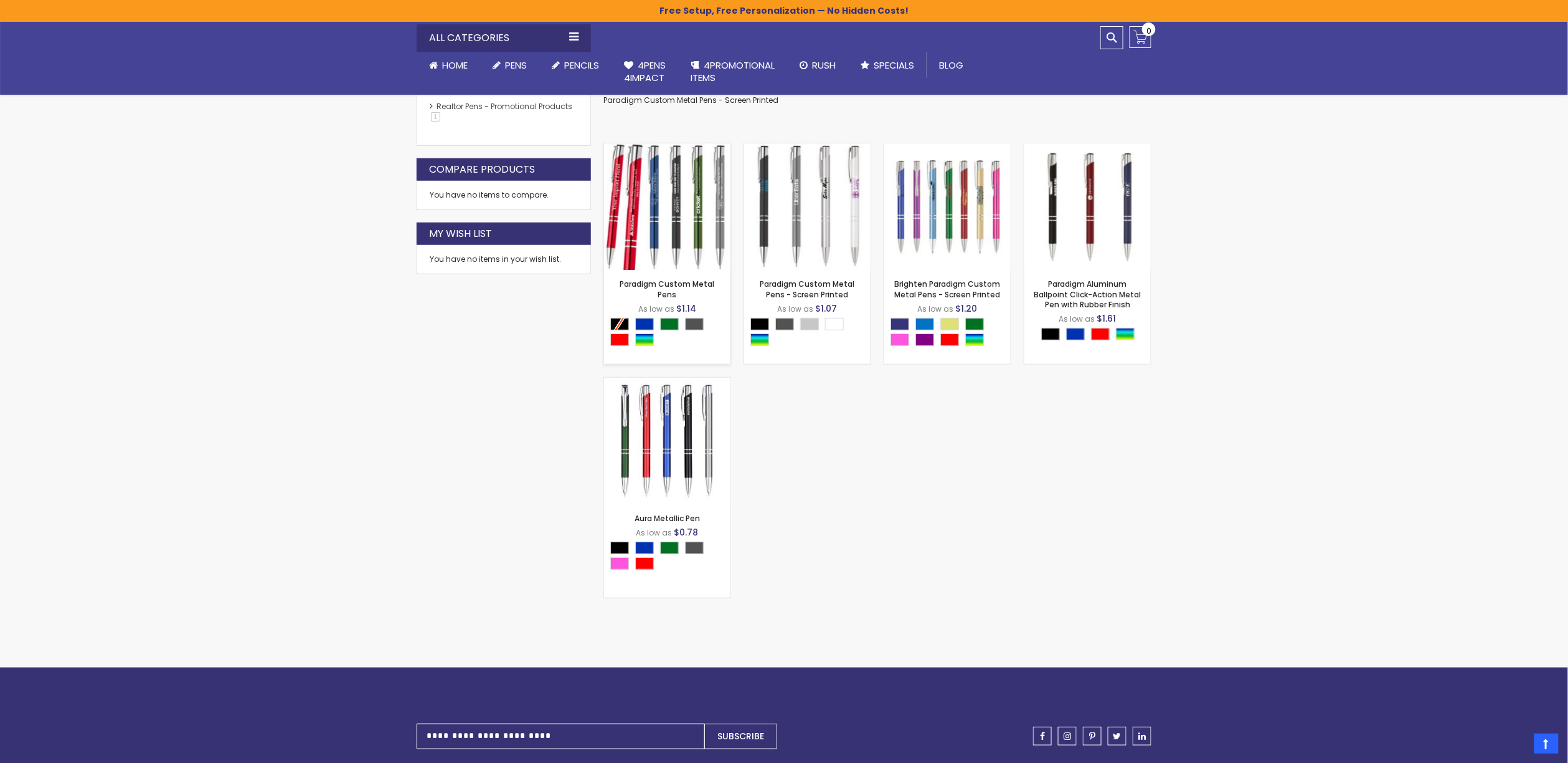
scroll to position [282, 0]
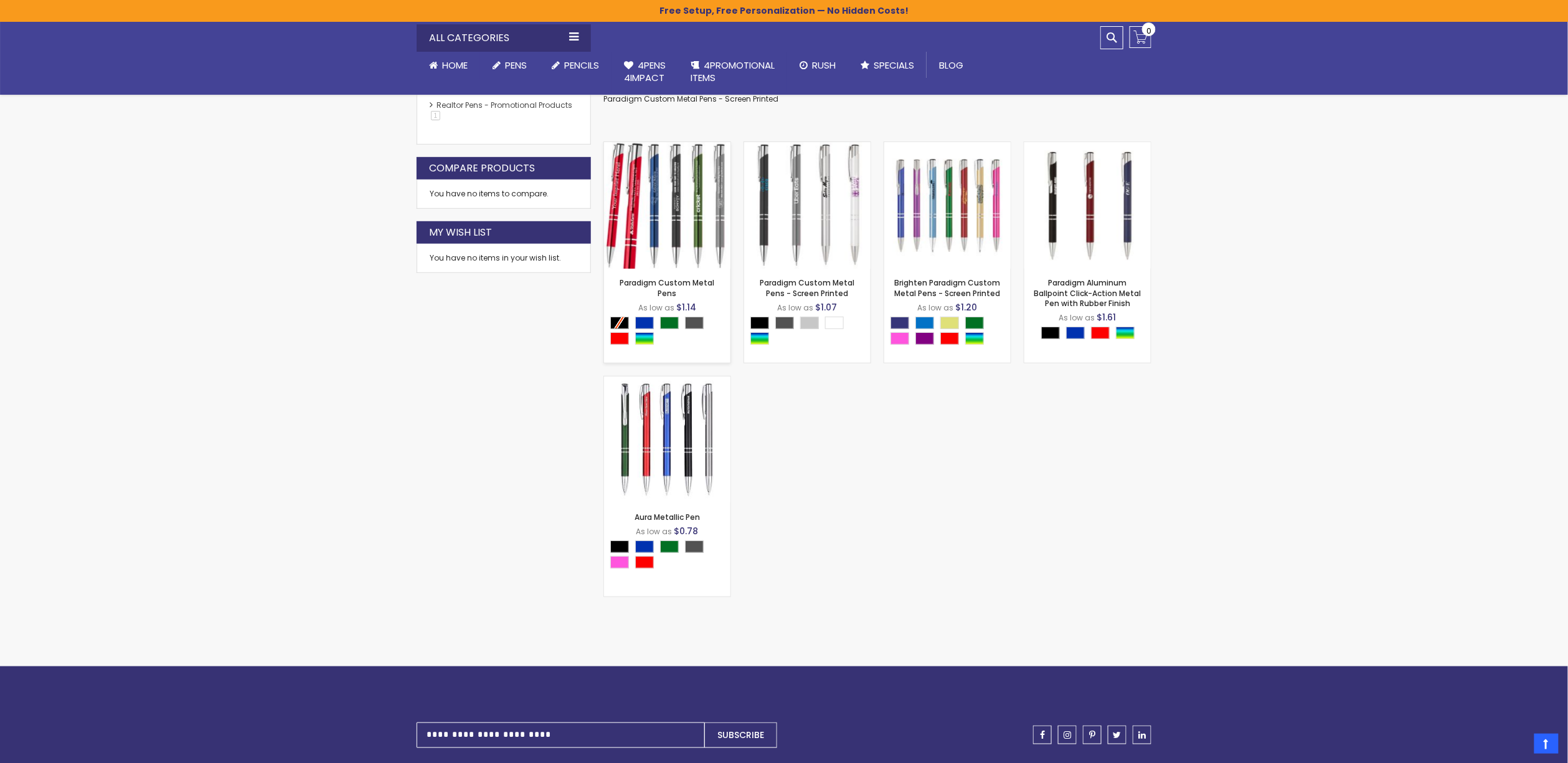
click at [680, 243] on div "- ** + Add to Cart" at bounding box center [667, 248] width 126 height 22
click at [682, 281] on link "Paradigm Custom Metal Pens" at bounding box center [667, 287] width 95 height 20
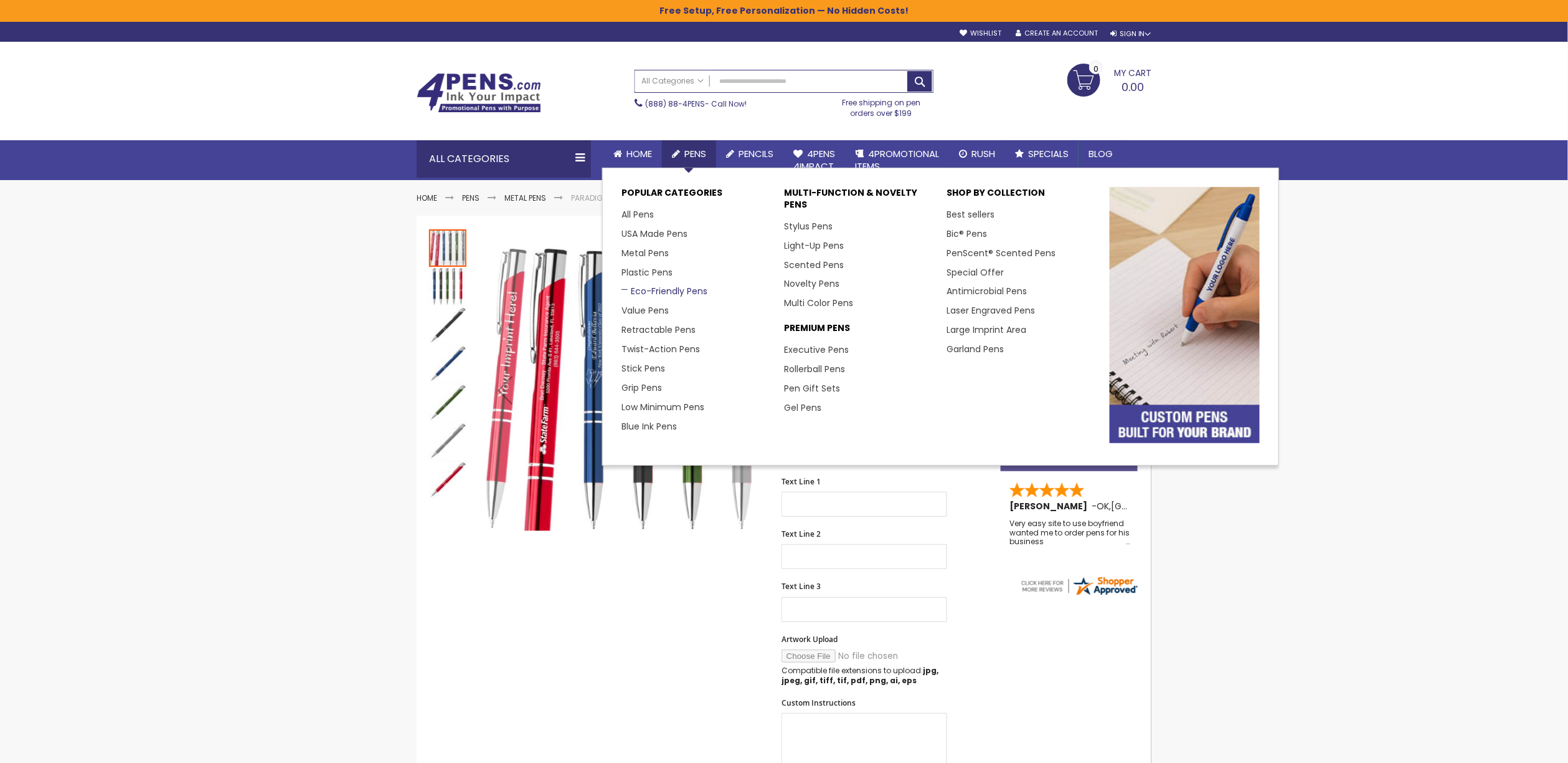
click at [657, 293] on link "Eco-Friendly Pens" at bounding box center [665, 290] width 86 height 12
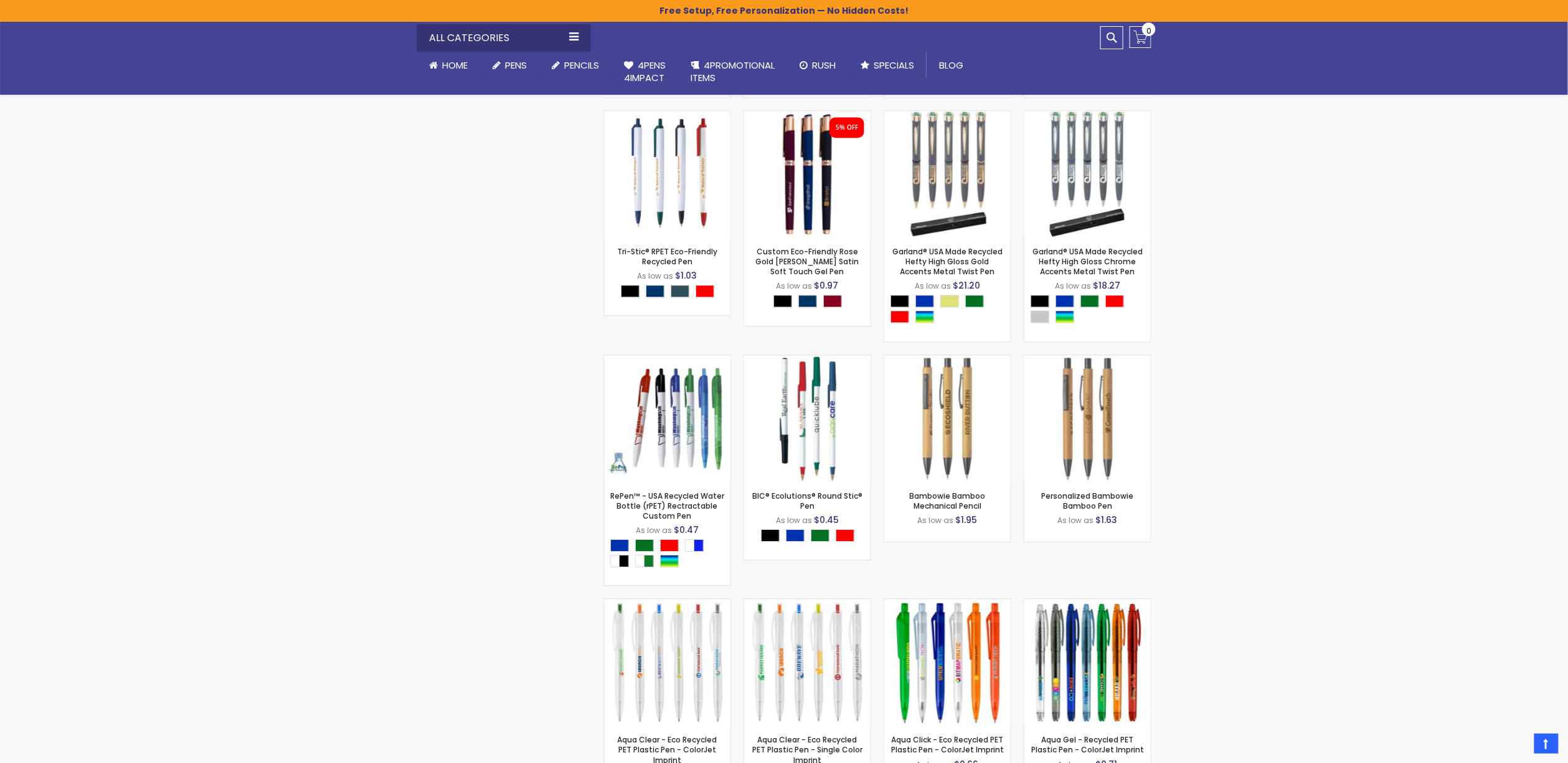
scroll to position [1787, 0]
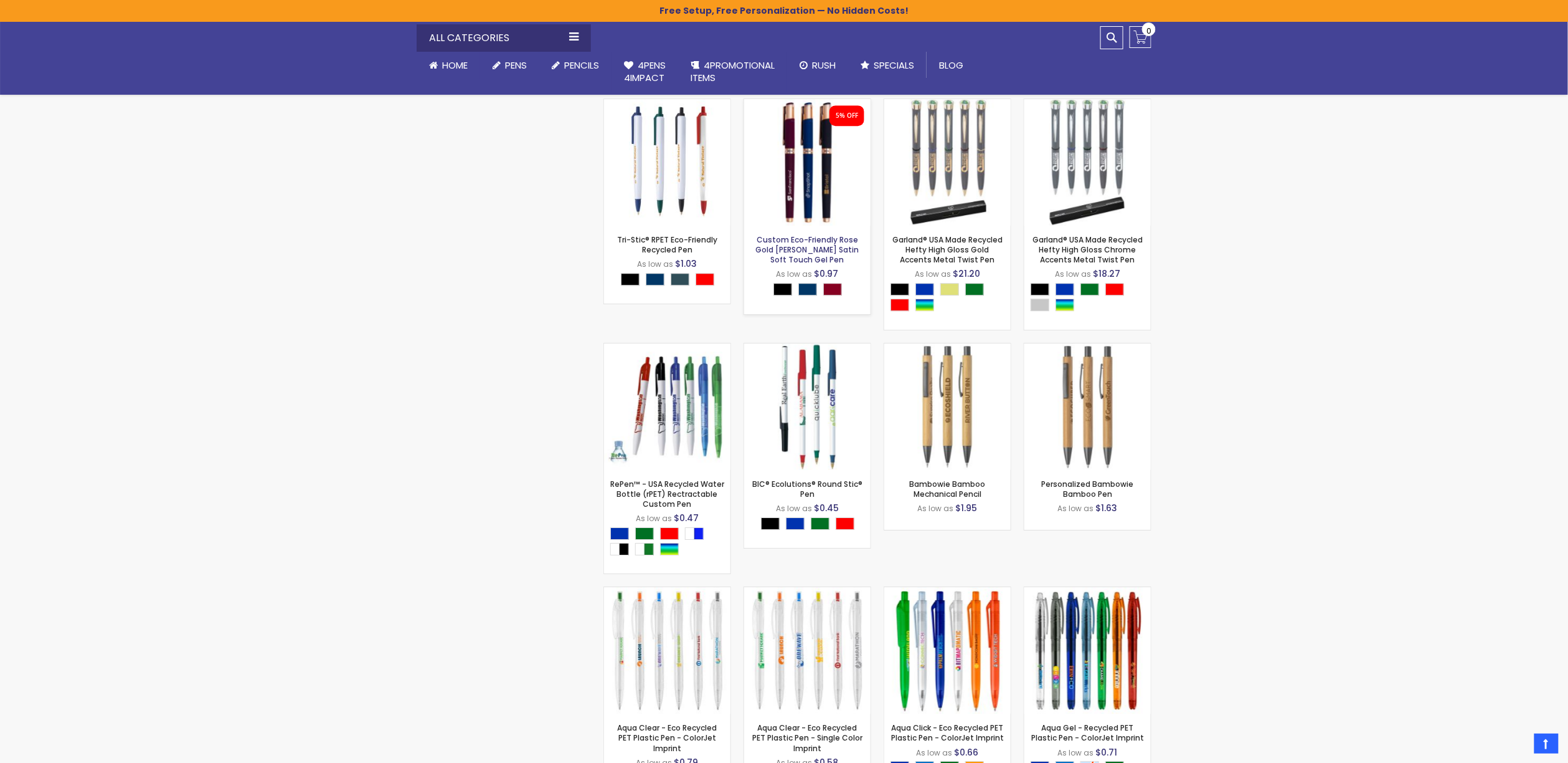
click at [822, 248] on link "Custom Eco-Friendly Rose Gold Earl Satin Soft Touch Gel Pen" at bounding box center [808, 250] width 104 height 31
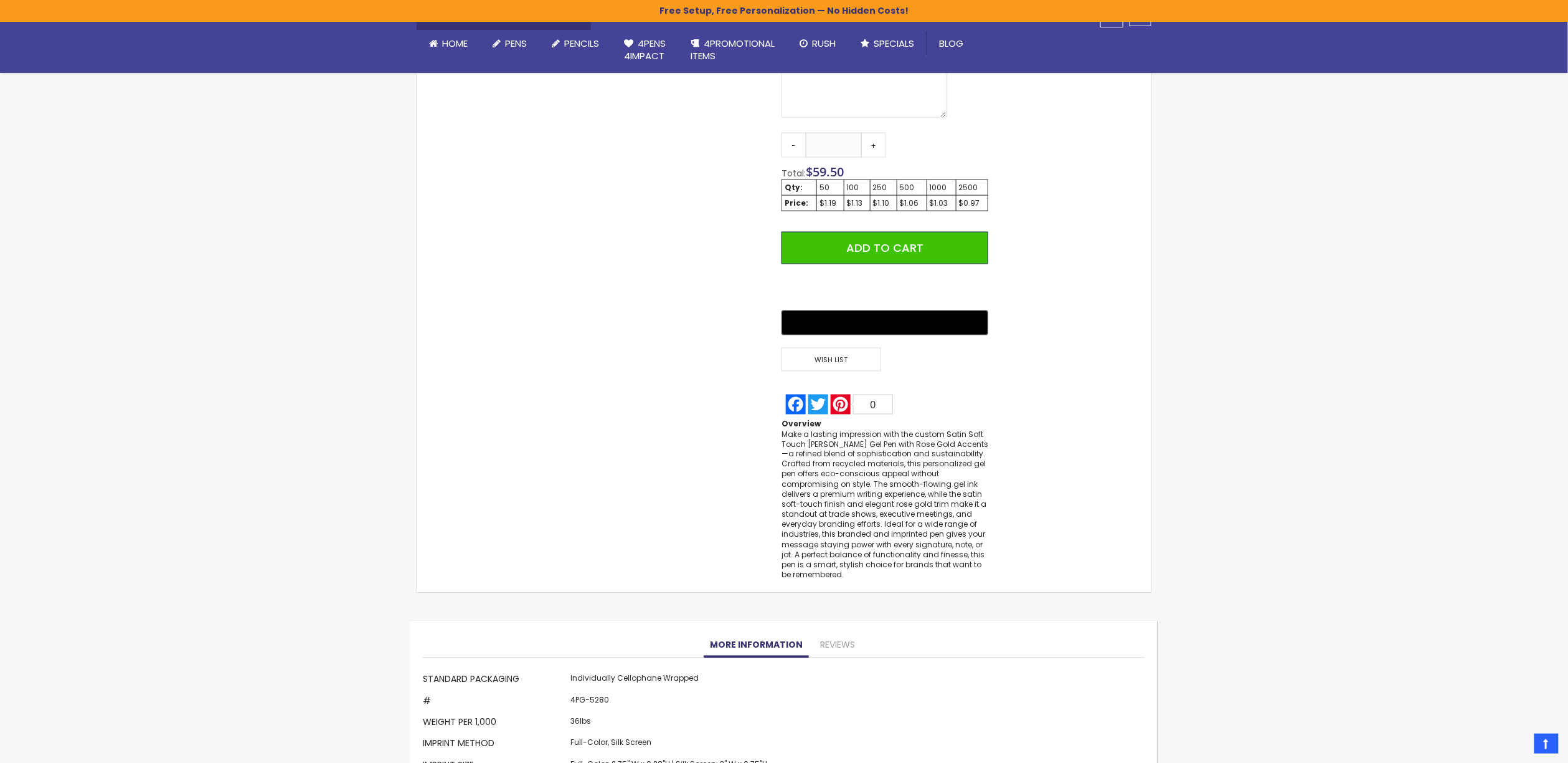
scroll to position [724, 0]
click at [839, 132] on input "**" at bounding box center [834, 144] width 56 height 25
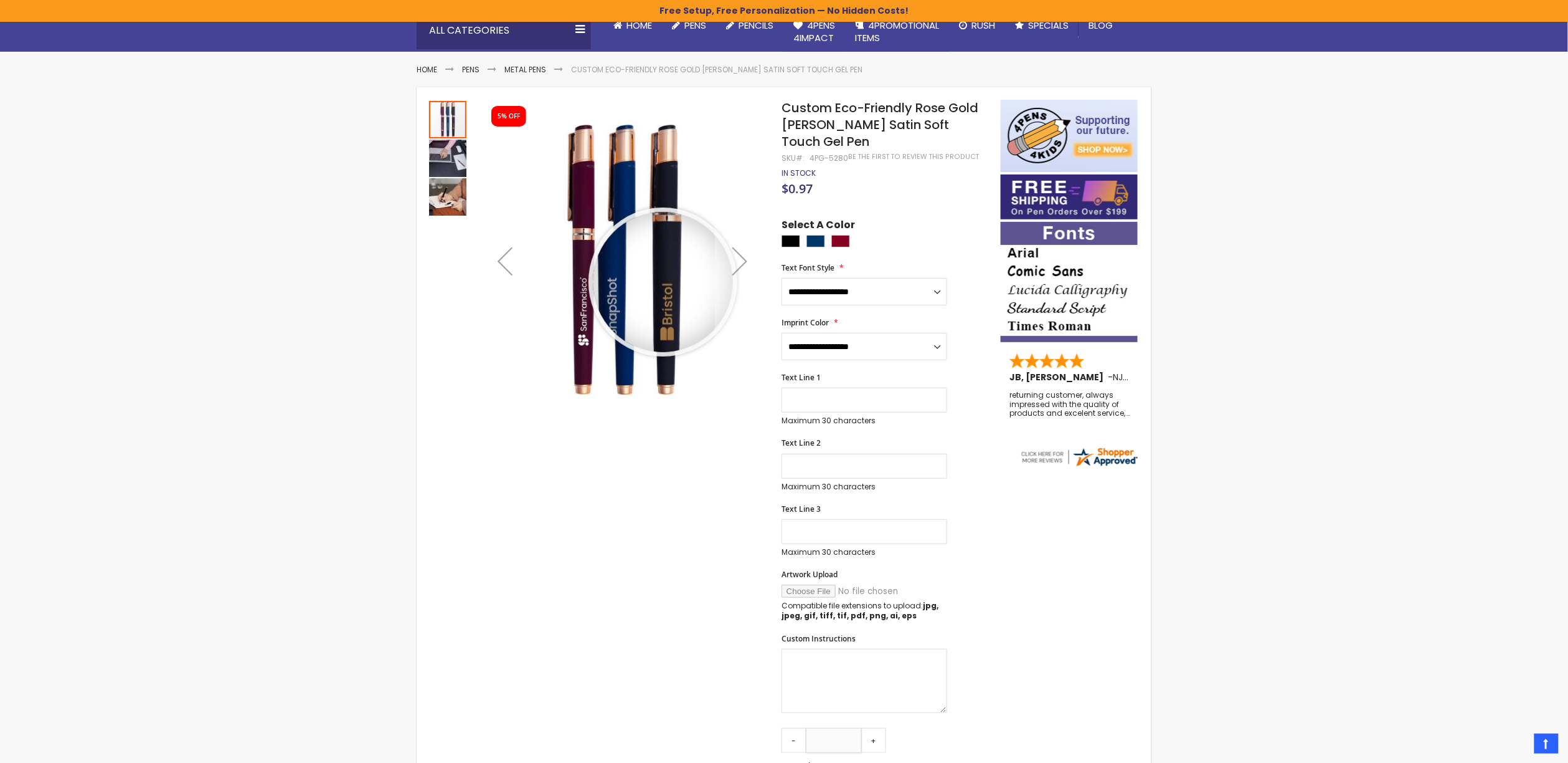
scroll to position [129, 0]
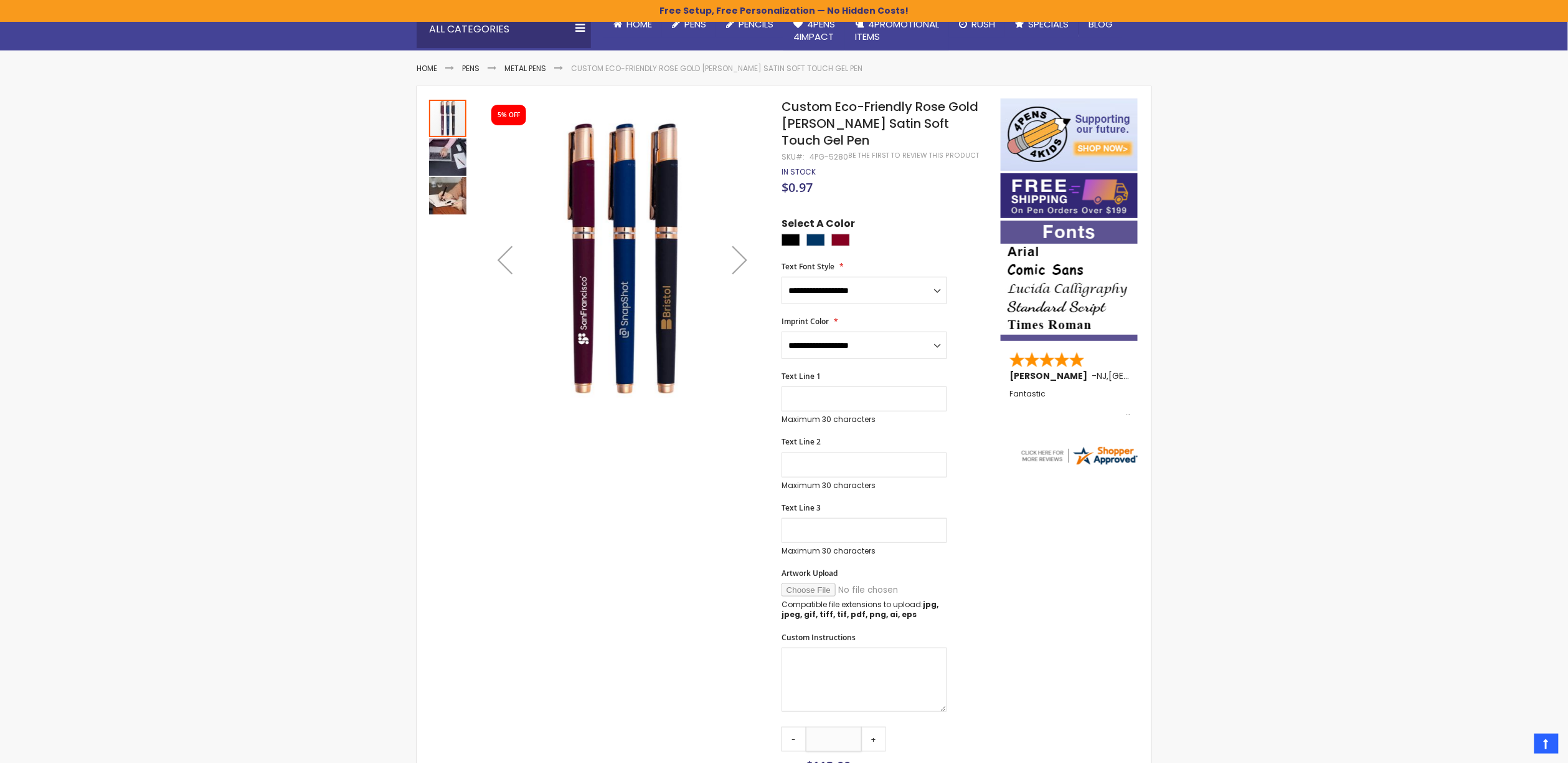
click at [445, 156] on img "Custom Eco-Friendly Rose Gold Earl Satin Soft Touch Gel Pen" at bounding box center [448, 157] width 37 height 37
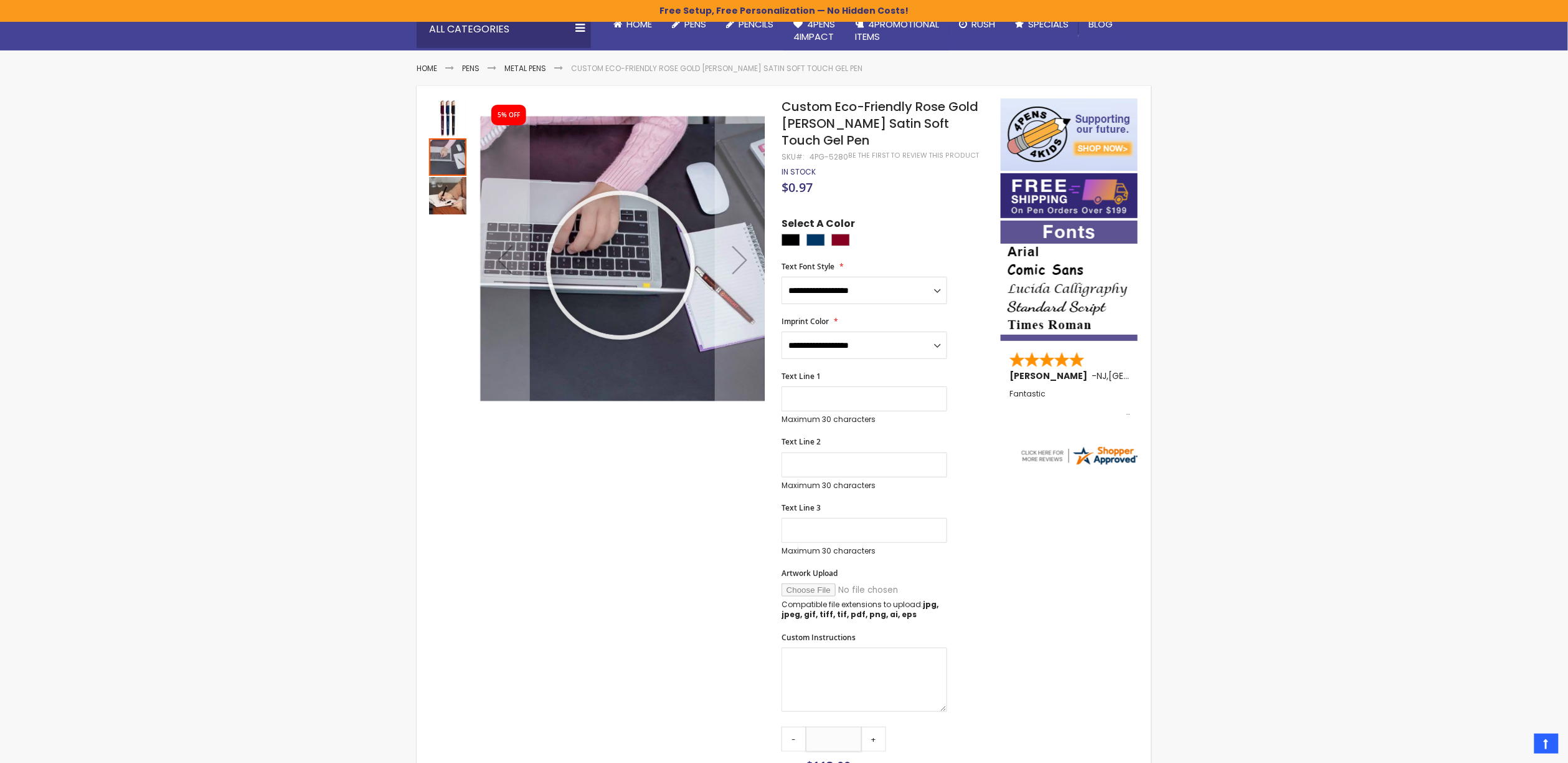
type input "***"
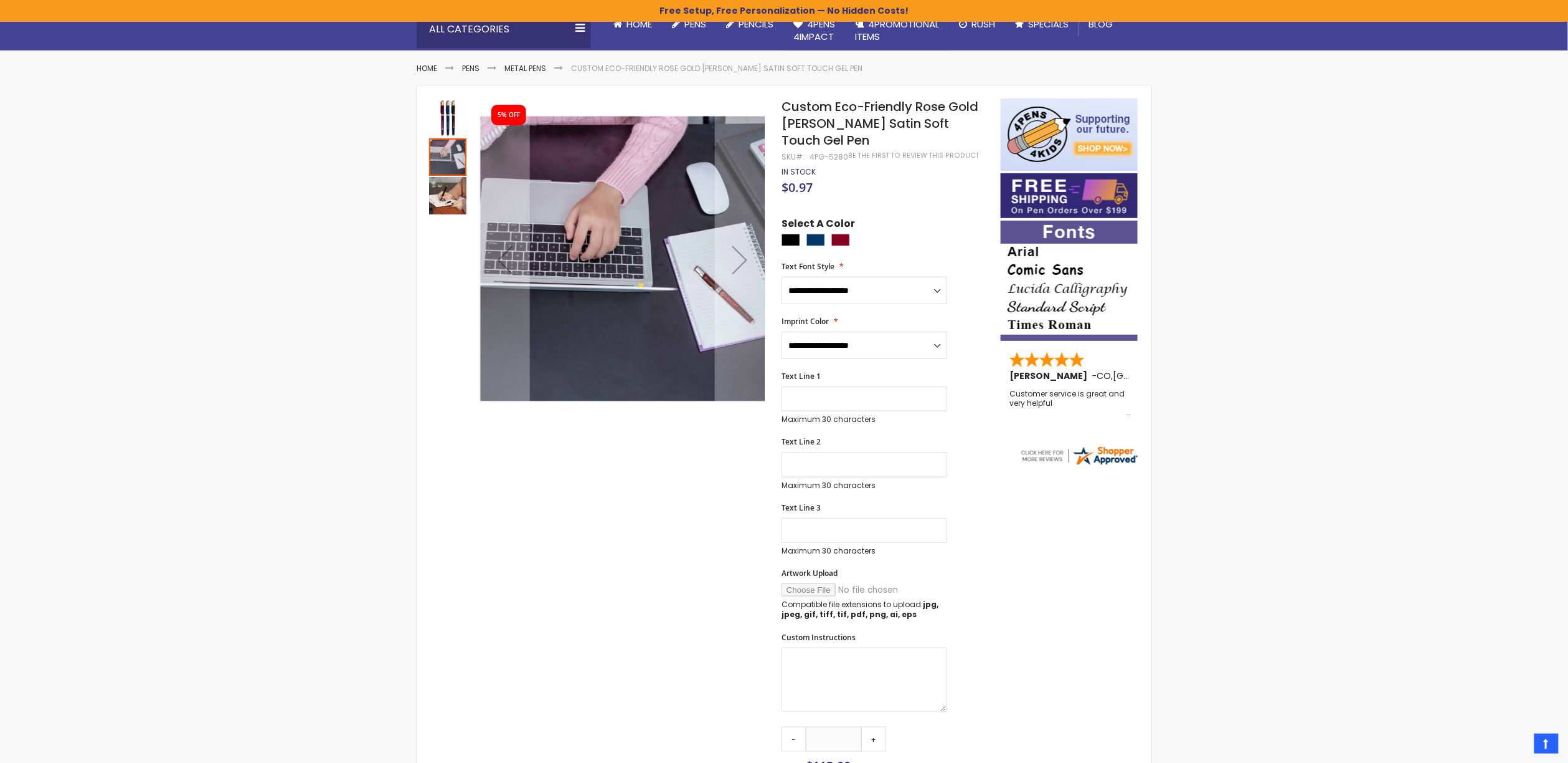
click at [440, 189] on img "Custom Eco-Friendly Rose Gold Earl Satin Soft Touch Gel Pen" at bounding box center [448, 196] width 37 height 37
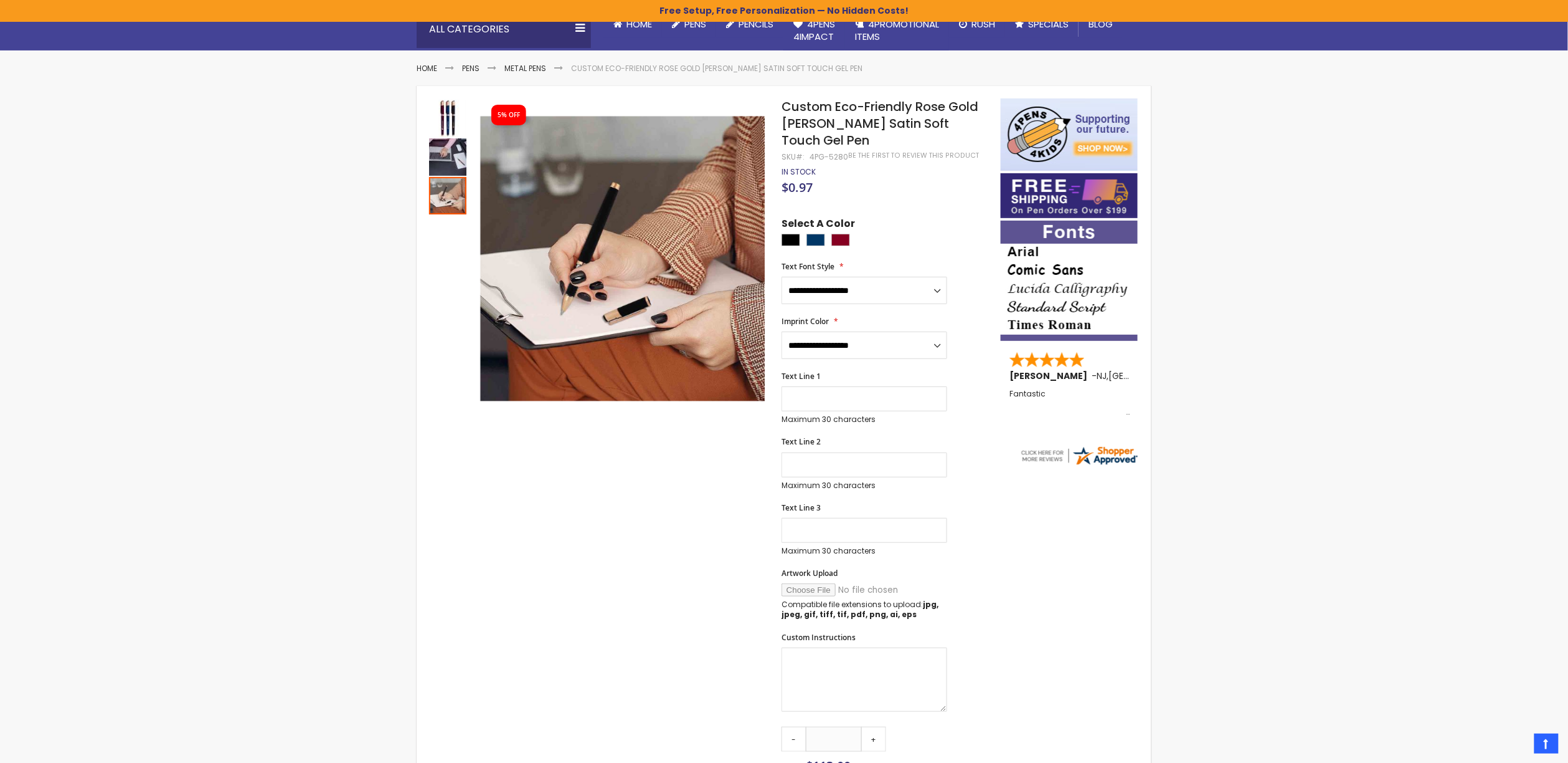
drag, startPoint x: 885, startPoint y: 104, endPoint x: 889, endPoint y: 111, distance: 8.1
click at [889, 111] on span "Custom Eco-Friendly Rose Gold Earl Satin Soft Touch Gel Pen" at bounding box center [880, 123] width 197 height 51
drag, startPoint x: 837, startPoint y: 107, endPoint x: 850, endPoint y: 115, distance: 15.3
click at [850, 115] on span "Custom Eco-Friendly Rose Gold Earl Satin Soft Touch Gel Pen" at bounding box center [880, 123] width 197 height 51
click at [871, 112] on span "Custom Eco-Friendly Rose Gold Earl Satin Soft Touch Gel Pen" at bounding box center [880, 123] width 197 height 51
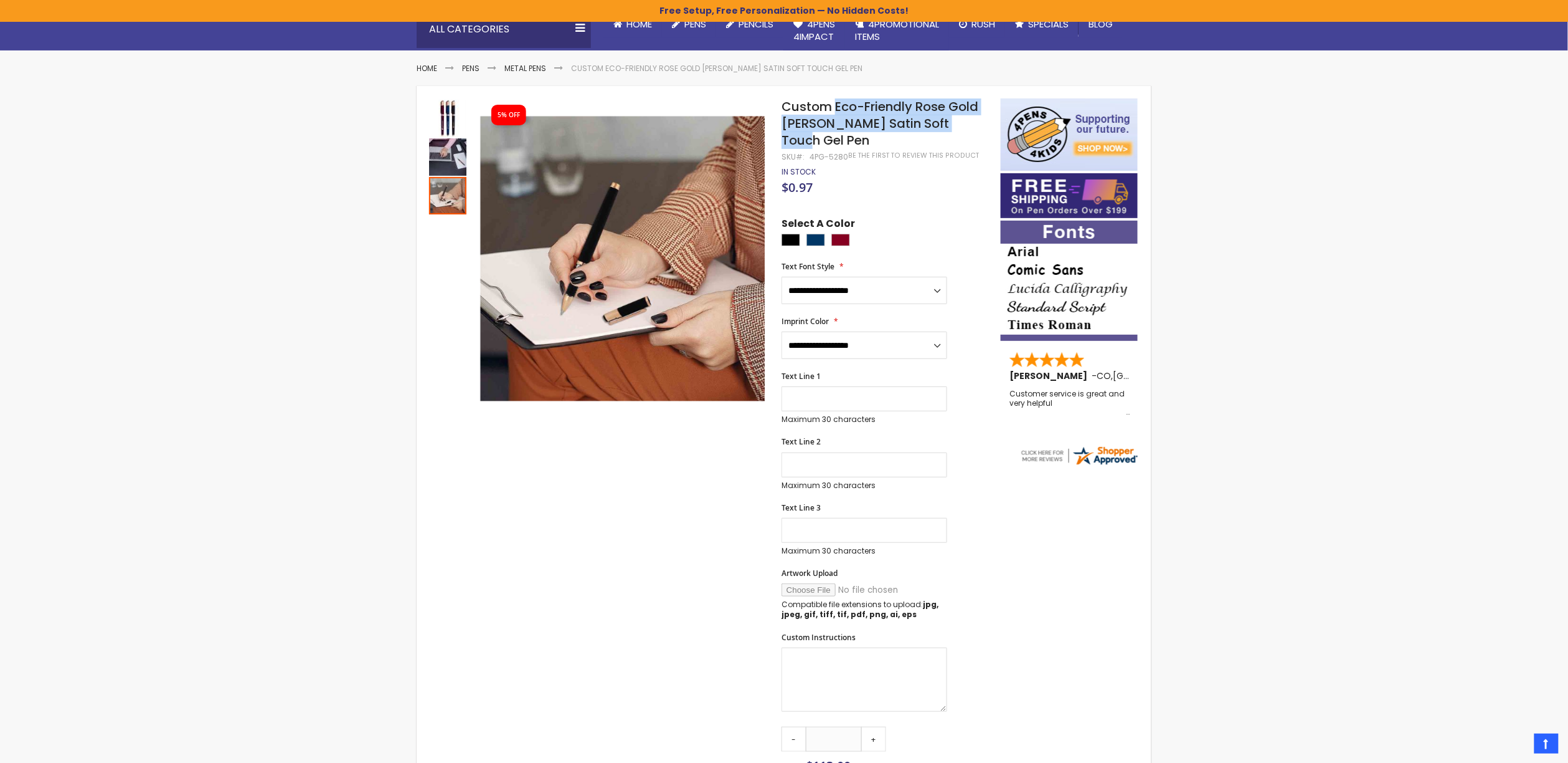
drag, startPoint x: 837, startPoint y: 107, endPoint x: 958, endPoint y: 121, distance: 121.8
click at [958, 121] on span "Custom Eco-Friendly Rose Gold Earl Satin Soft Touch Gel Pen" at bounding box center [880, 123] width 197 height 51
copy span "Eco-Friendly Rose Gold Earl Satin Soft Touch Gel Pen"
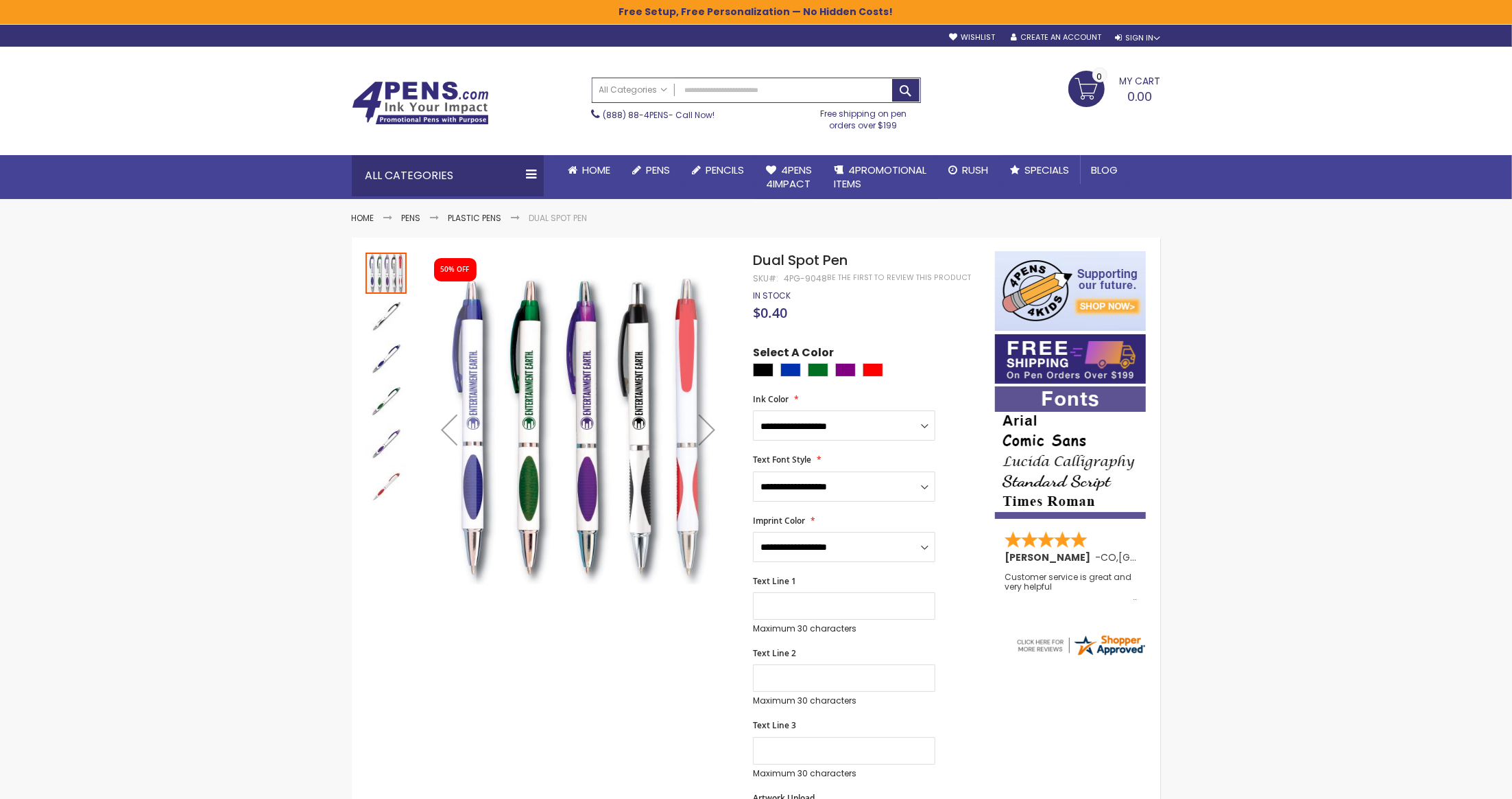
click at [825, 258] on span "Dual Spot Pen" at bounding box center [801, 260] width 94 height 20
copy div "Dual Spot Pen"
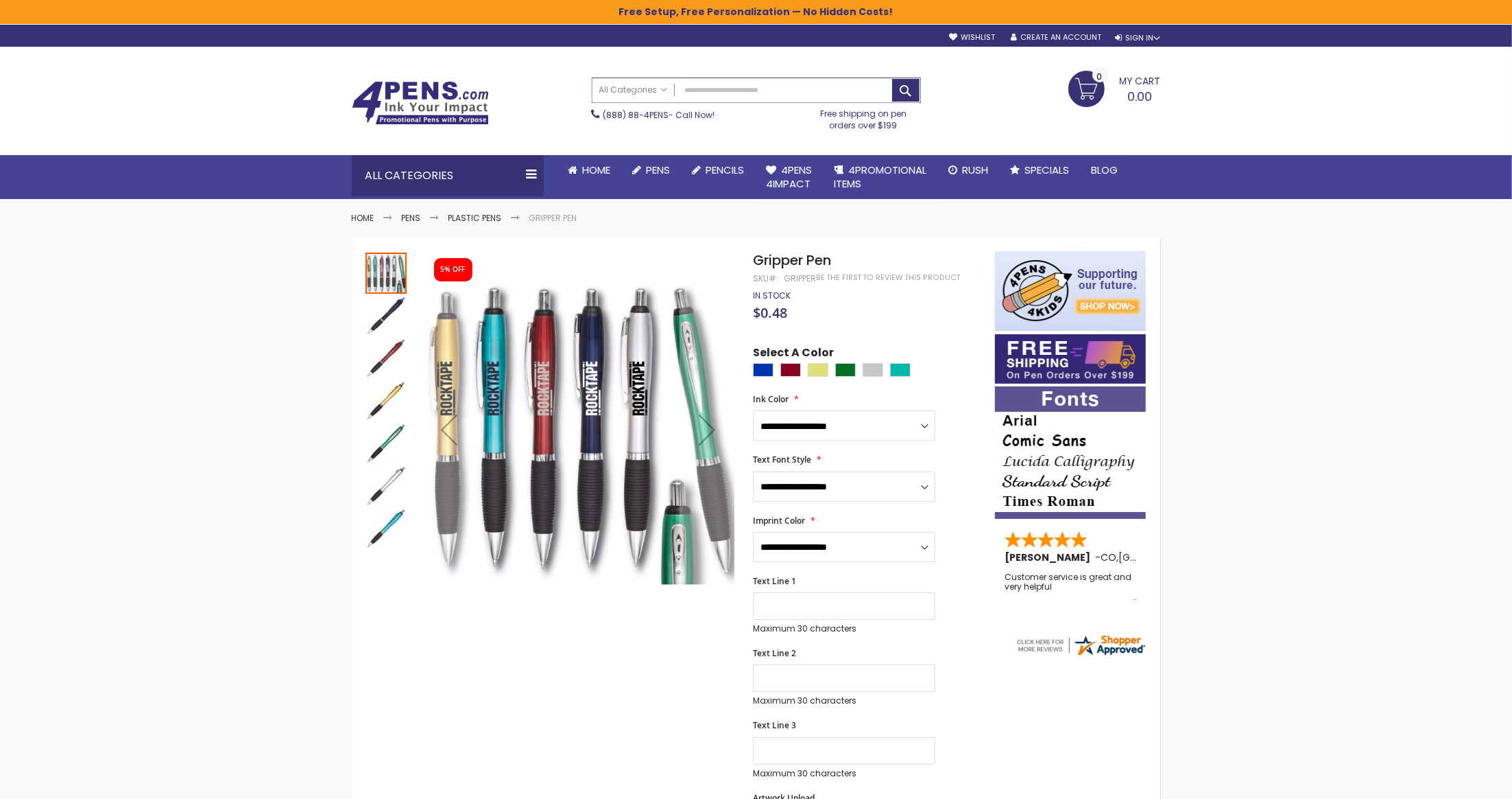
click at [832, 86] on input "Search" at bounding box center [756, 90] width 328 height 24
type input "**********"
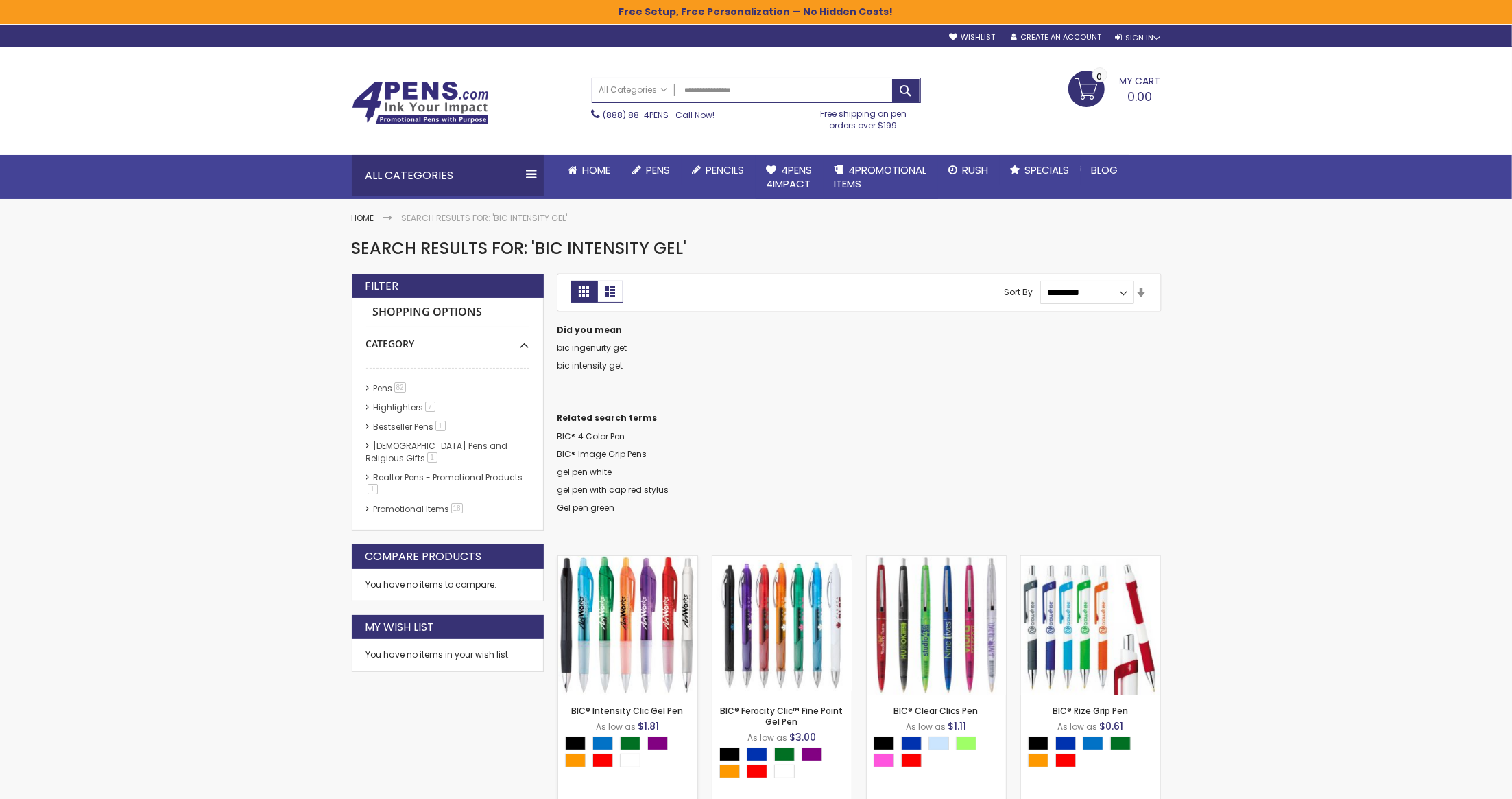
click at [654, 624] on img at bounding box center [628, 625] width 139 height 139
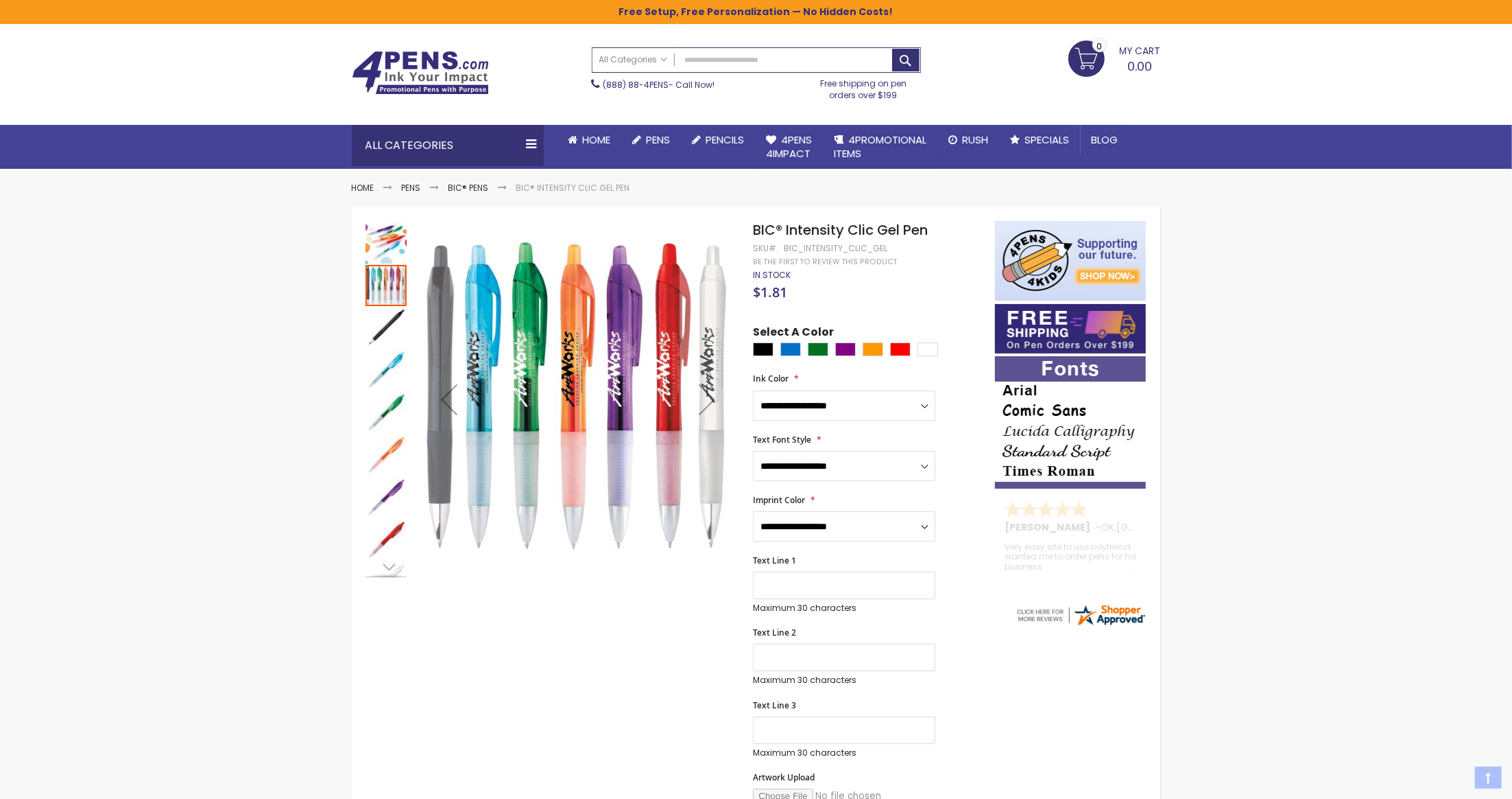
scroll to position [26, 0]
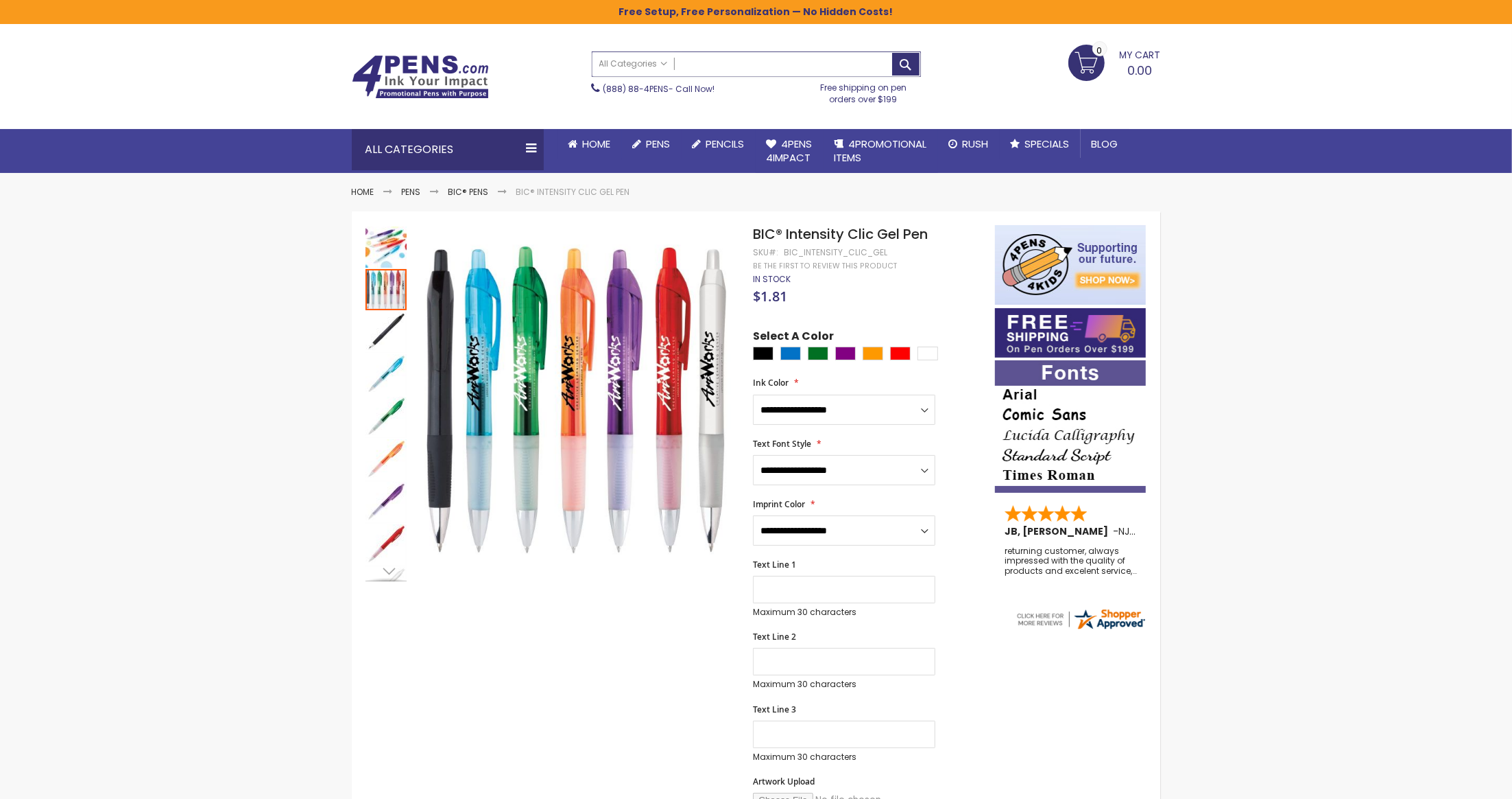
click at [742, 66] on input "Search" at bounding box center [756, 64] width 328 height 24
paste input "**********"
click at [912, 60] on button "Search" at bounding box center [906, 63] width 28 height 22
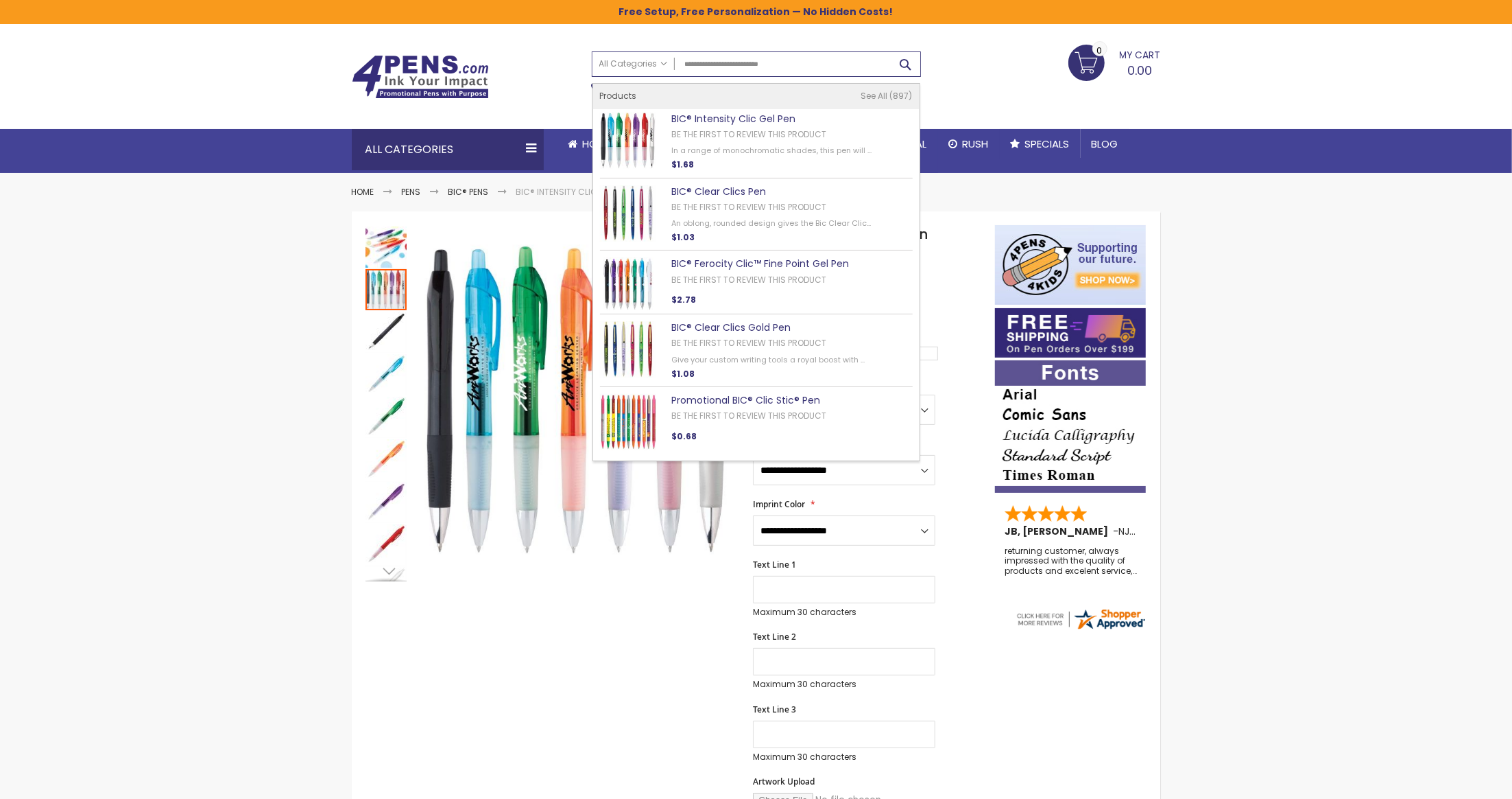
type input "**********"
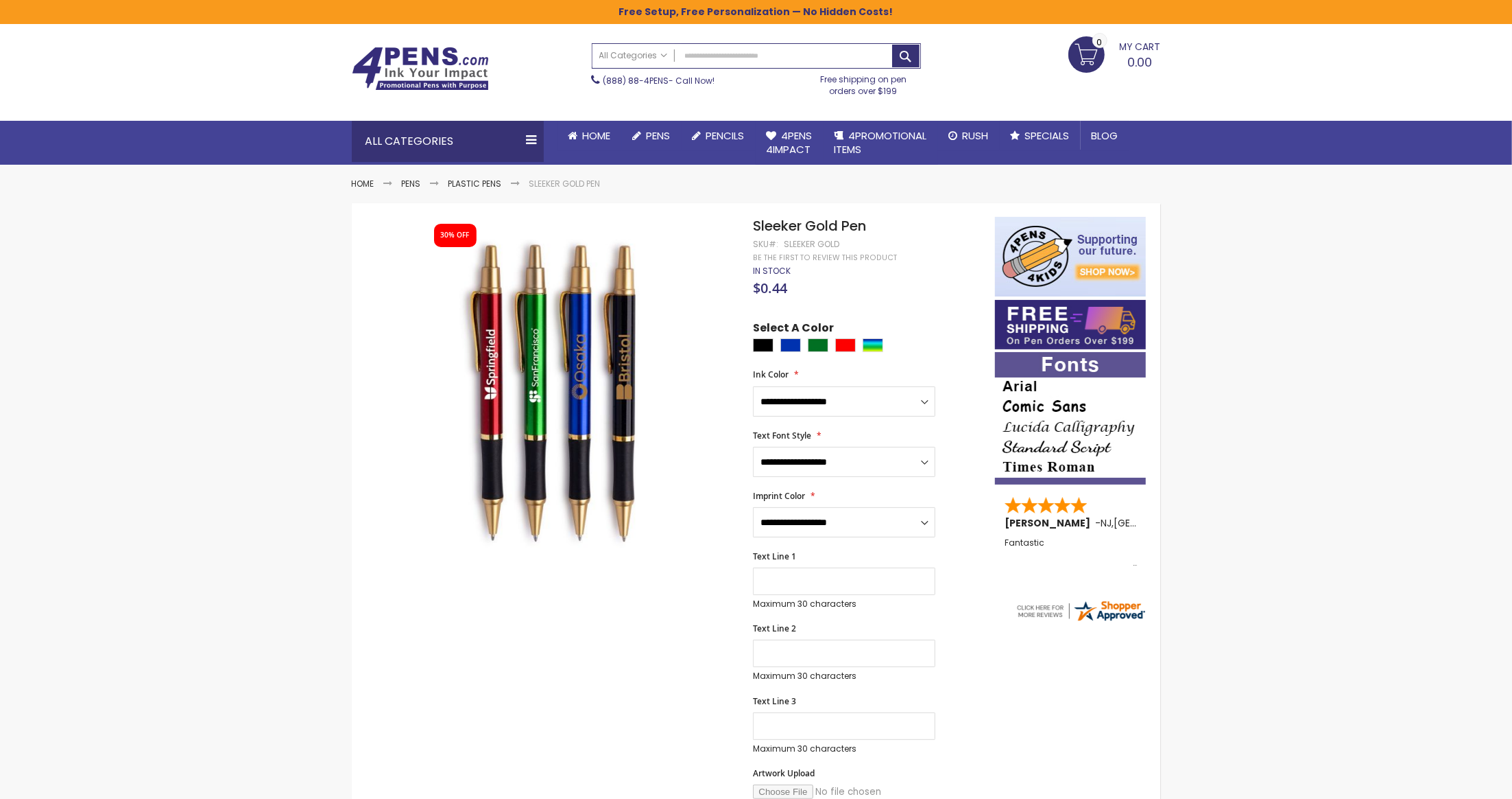
scroll to position [33, 0]
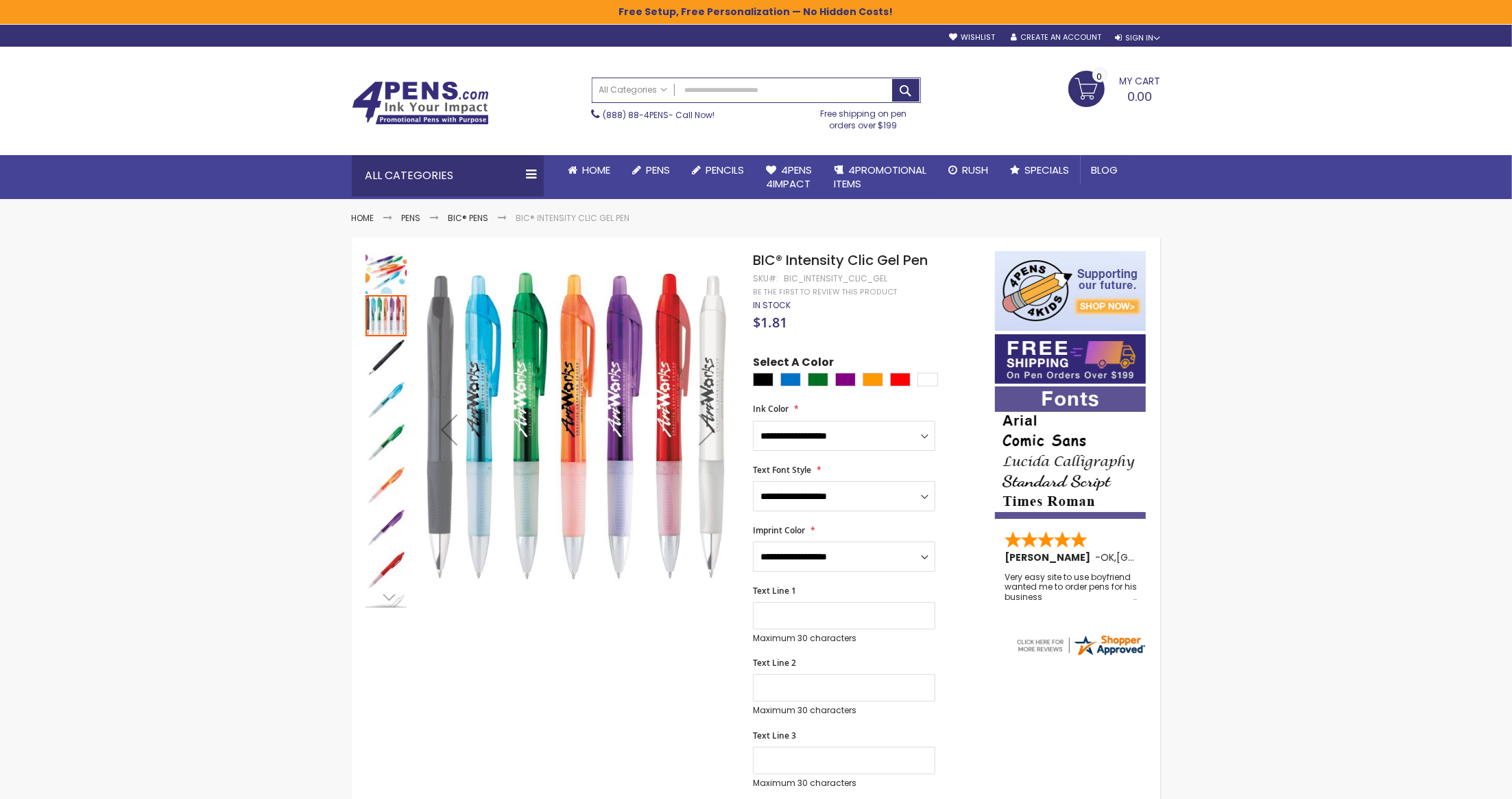
click at [381, 256] on img "BIC® Intensity Clic Gel Pen" at bounding box center [386, 273] width 41 height 41
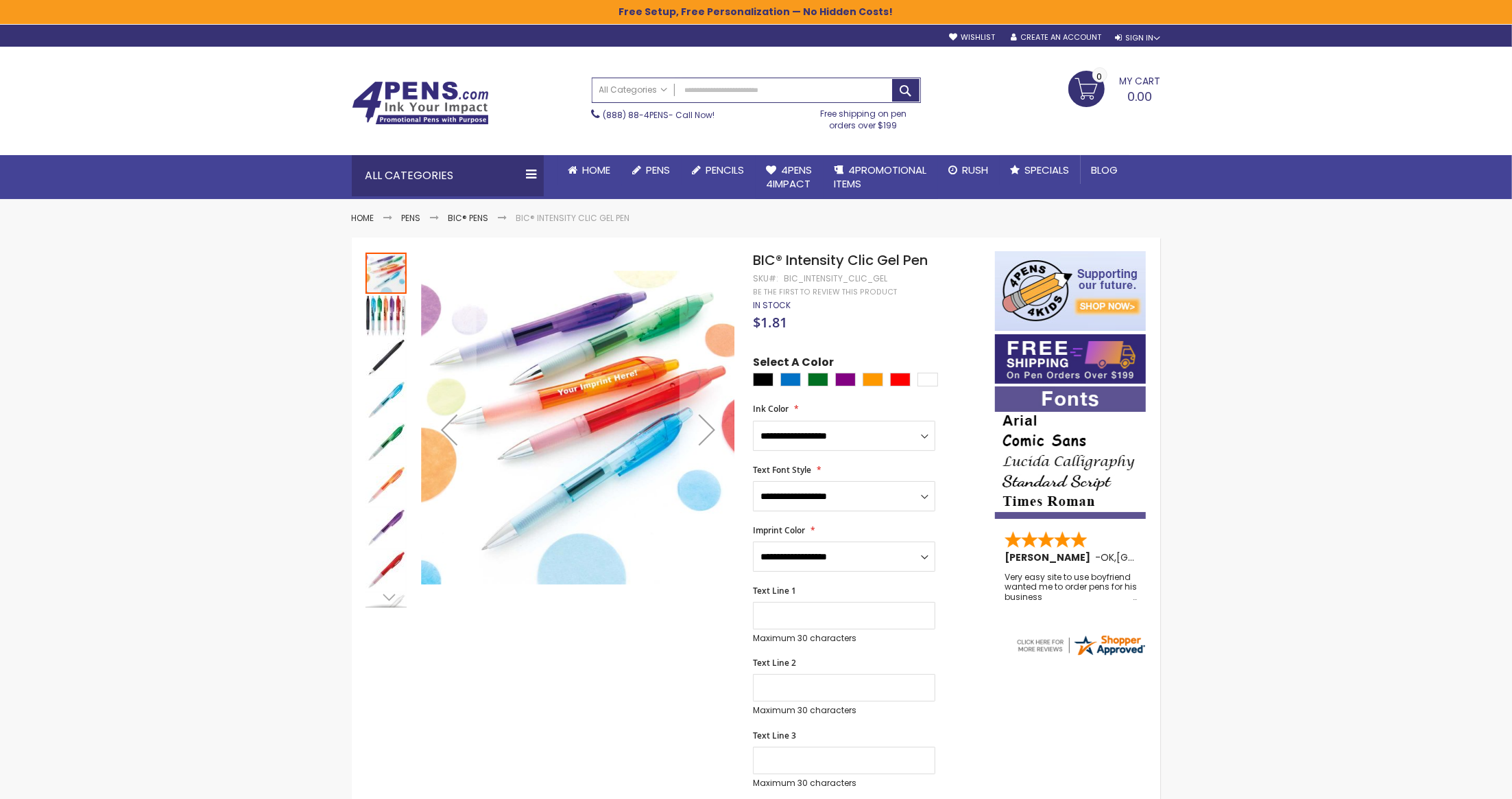
click at [381, 256] on img "BIC® Intensity Clic Gel Pen" at bounding box center [386, 273] width 41 height 41
